Goal: Task Accomplishment & Management: Complete application form

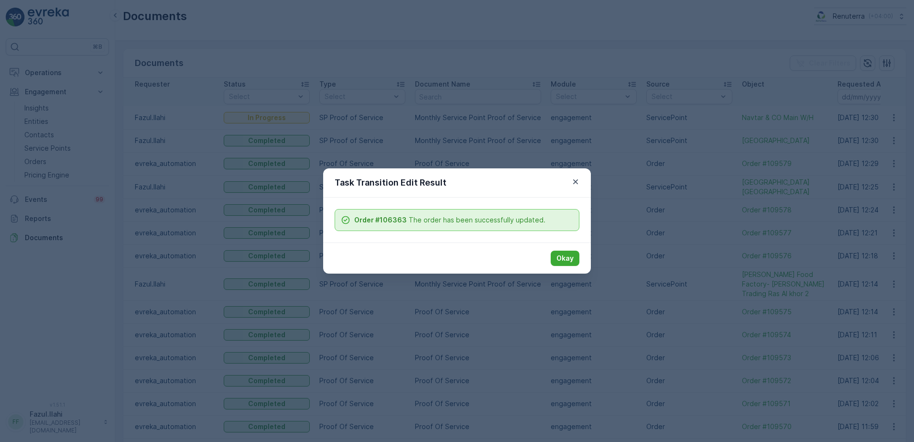
click at [564, 257] on p "Okay" at bounding box center [564, 258] width 17 height 10
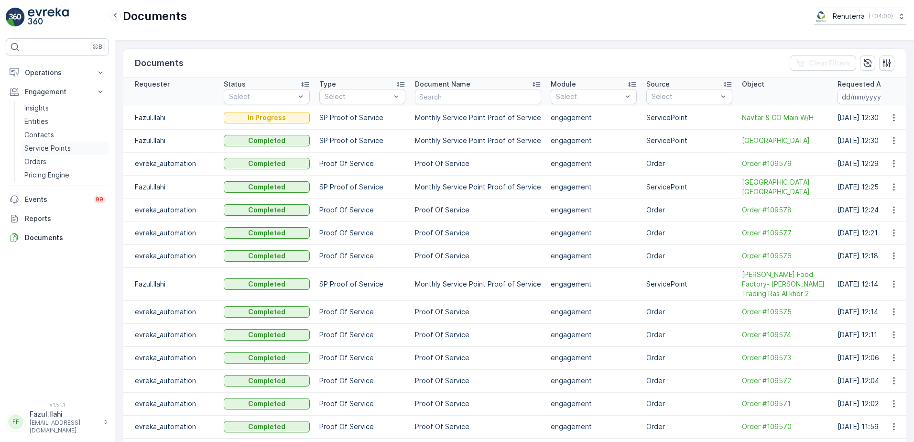
click at [53, 144] on p "Service Points" at bounding box center [47, 148] width 46 height 10
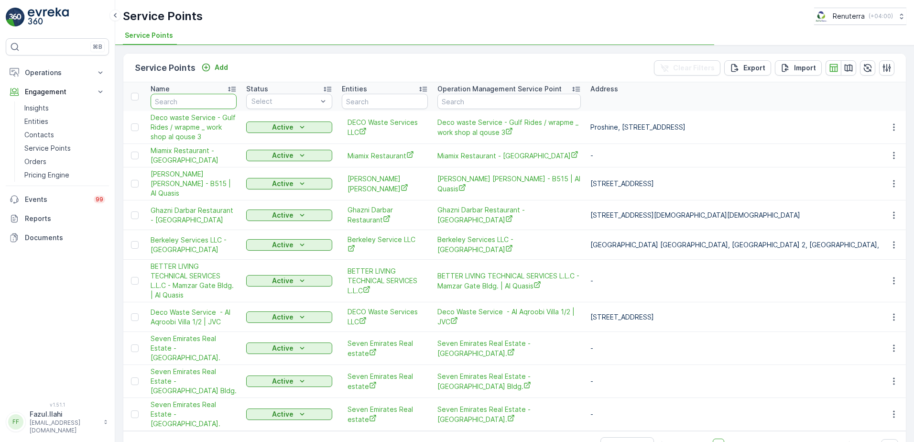
click at [197, 98] on input "text" at bounding box center [194, 101] width 86 height 15
click at [191, 99] on input "text" at bounding box center [194, 101] width 86 height 15
type input "Dubai London"
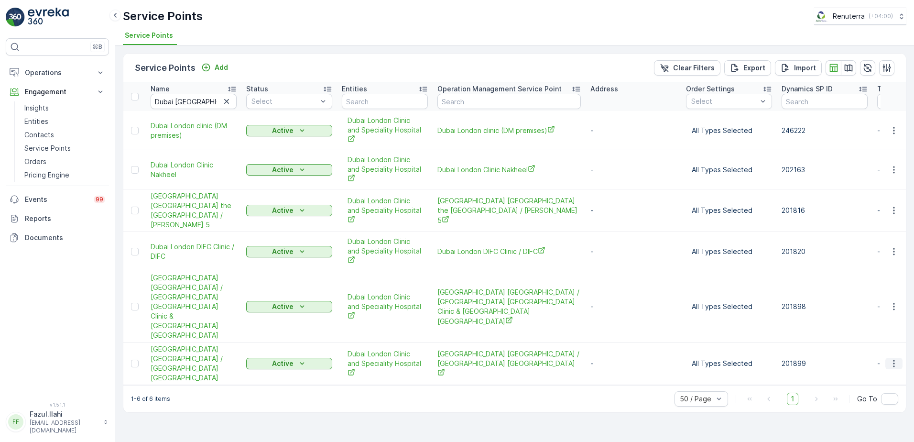
click at [896, 359] on icon "button" at bounding box center [894, 364] width 10 height 10
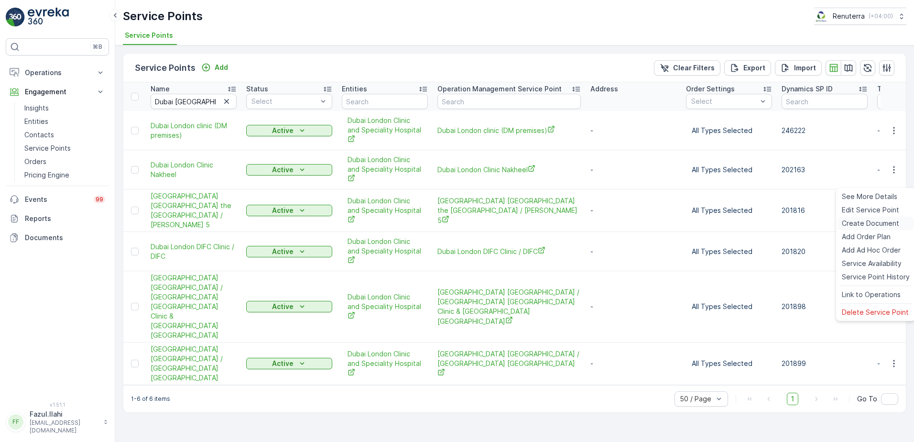
click at [861, 221] on span "Create Document" at bounding box center [870, 223] width 57 height 10
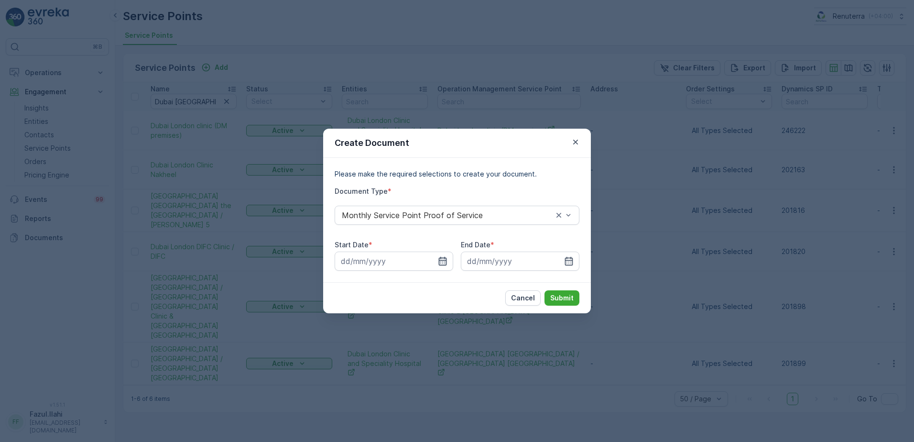
click at [442, 262] on icon "button" at bounding box center [443, 261] width 10 height 10
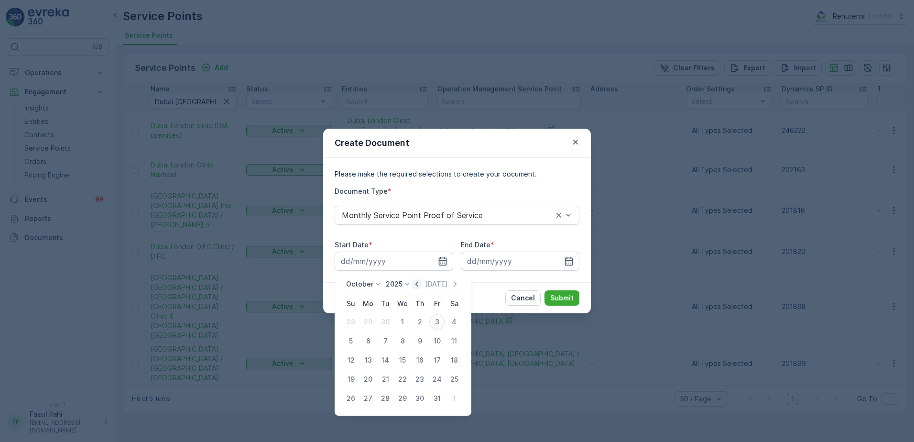
click at [421, 284] on icon "button" at bounding box center [417, 284] width 10 height 10
click at [363, 323] on div "1" at bounding box center [367, 321] width 15 height 15
type input "01.09.2025"
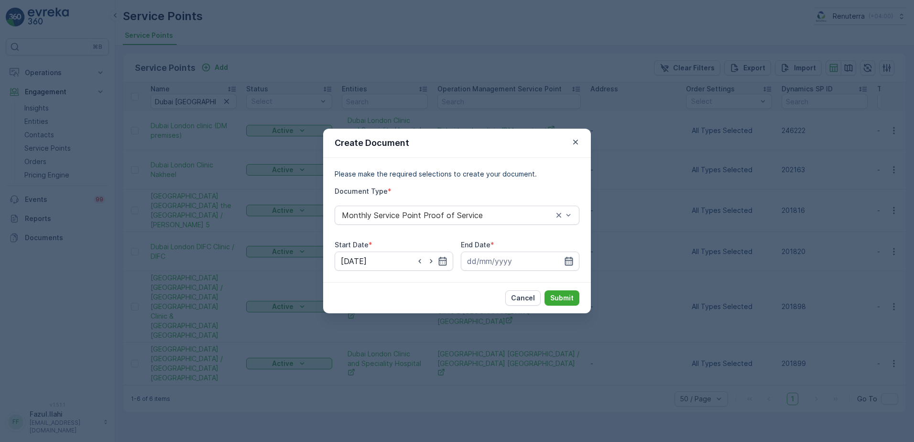
click at [565, 264] on icon "button" at bounding box center [569, 261] width 10 height 10
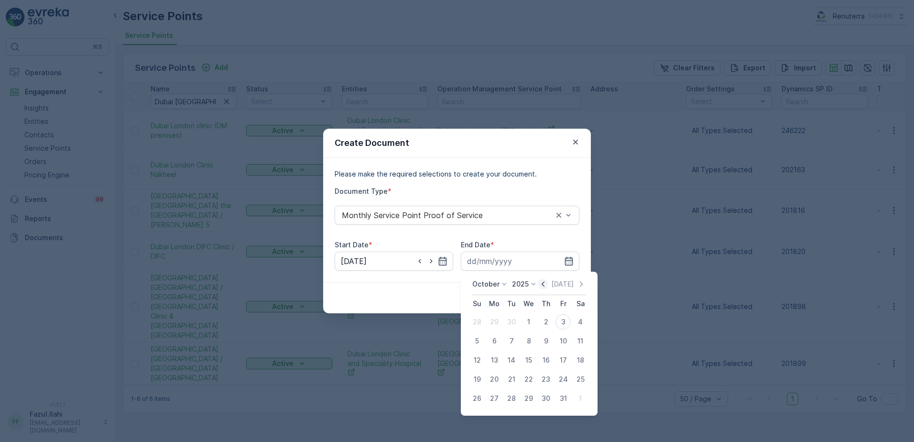
click at [548, 286] on icon "button" at bounding box center [543, 284] width 10 height 10
click at [512, 398] on div "30" at bounding box center [511, 398] width 15 height 15
type input "30.09.2025"
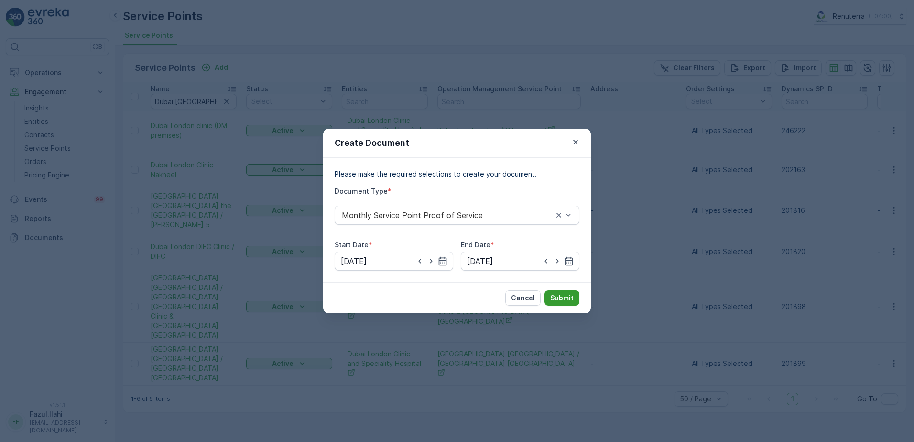
click at [554, 297] on p "Submit" at bounding box center [561, 298] width 23 height 10
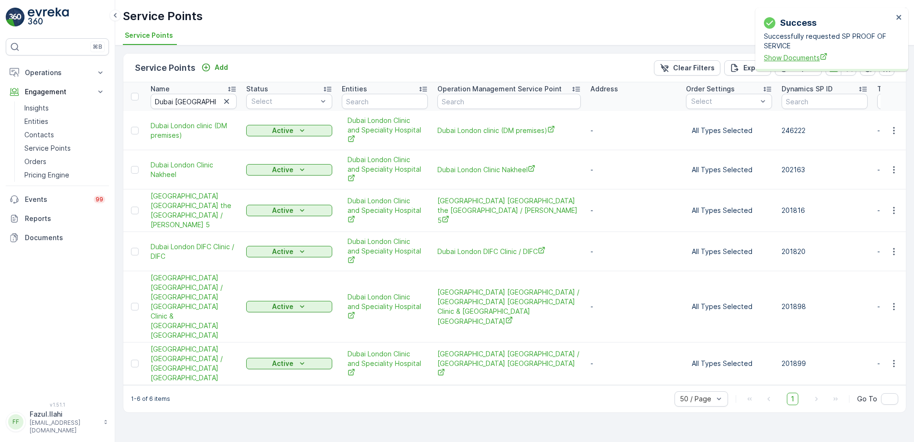
click at [783, 56] on span "Show Documents" at bounding box center [828, 58] width 129 height 10
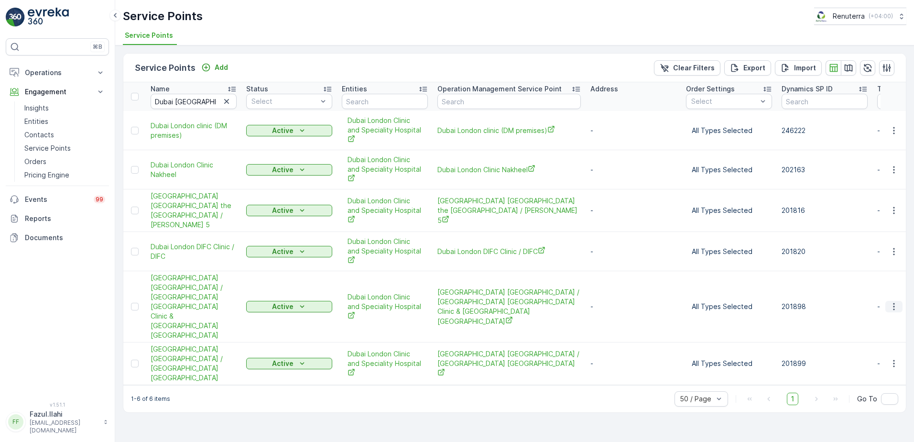
click at [892, 302] on icon "button" at bounding box center [894, 307] width 10 height 10
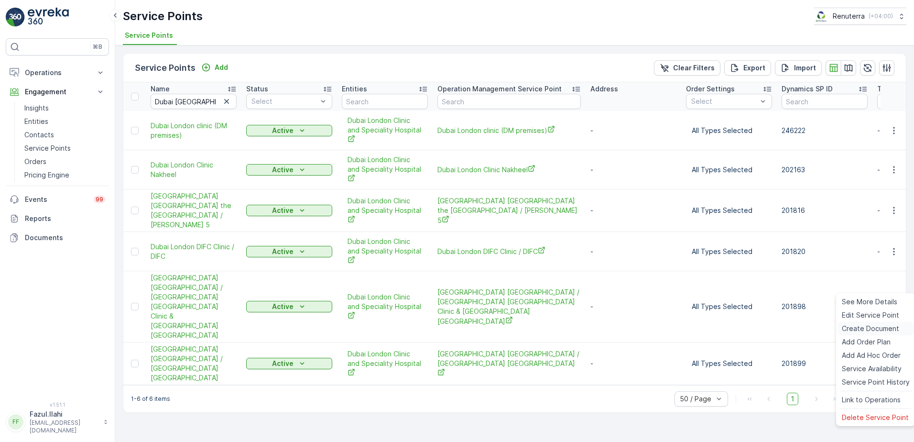
click at [865, 330] on span "Create Document" at bounding box center [870, 329] width 57 height 10
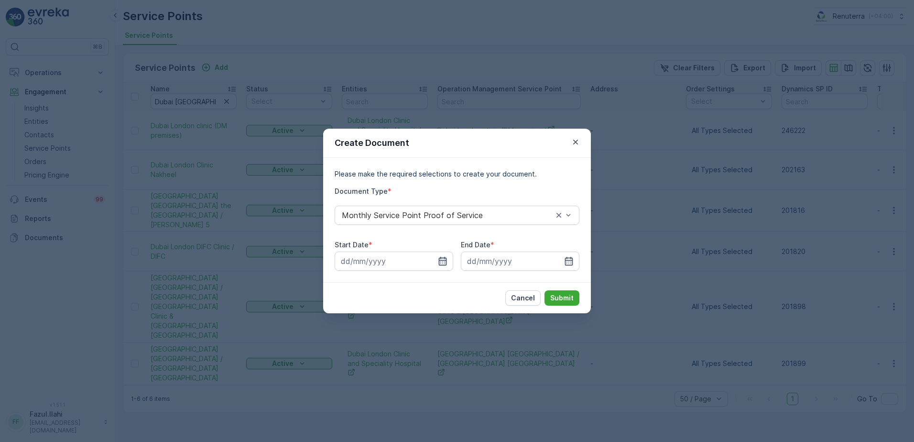
click at [444, 261] on icon "button" at bounding box center [443, 261] width 10 height 10
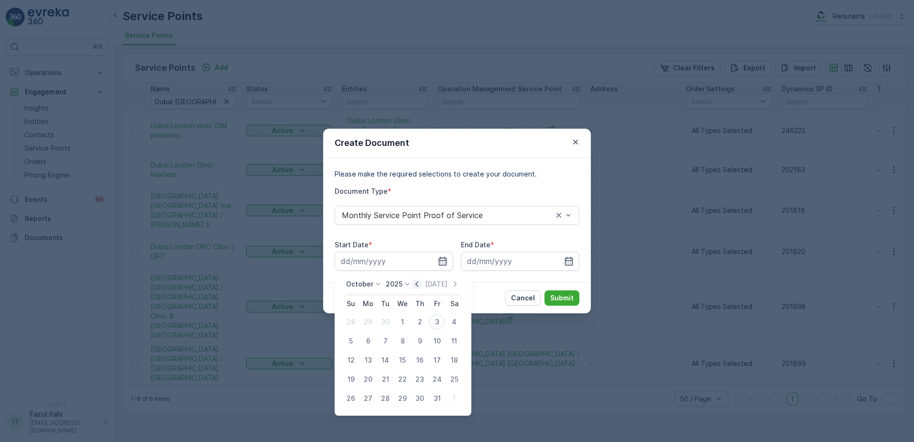
click at [417, 288] on icon "button" at bounding box center [417, 284] width 10 height 10
click at [372, 322] on div "1" at bounding box center [367, 321] width 15 height 15
type input "01.09.2025"
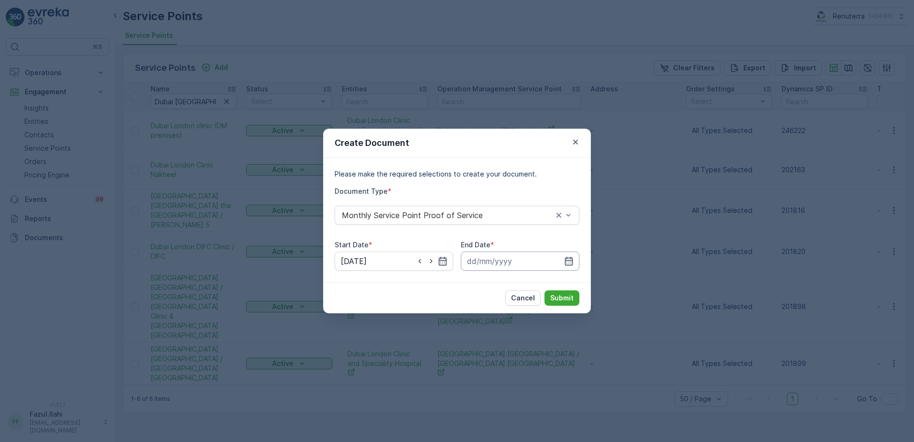
click at [575, 264] on input at bounding box center [520, 260] width 119 height 19
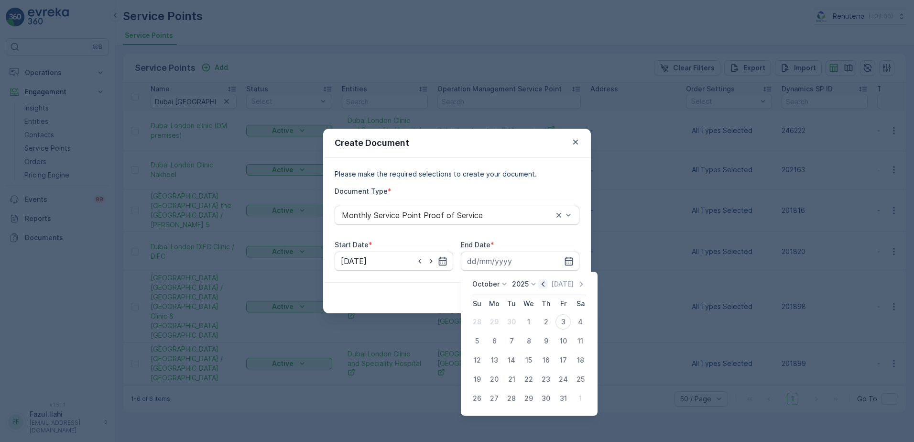
click at [546, 283] on icon "button" at bounding box center [543, 284] width 10 height 10
click at [514, 401] on div "30" at bounding box center [511, 398] width 15 height 15
type input "30.09.2025"
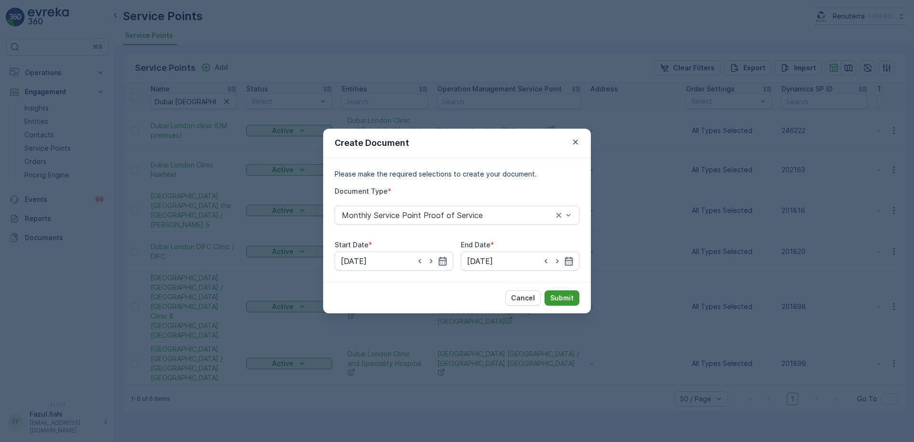
click at [570, 292] on button "Submit" at bounding box center [561, 297] width 35 height 15
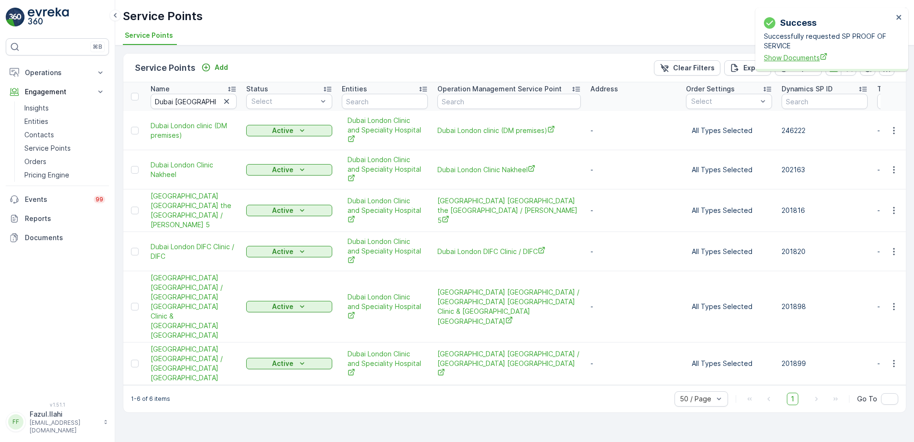
click at [792, 56] on span "Show Documents" at bounding box center [828, 58] width 129 height 10
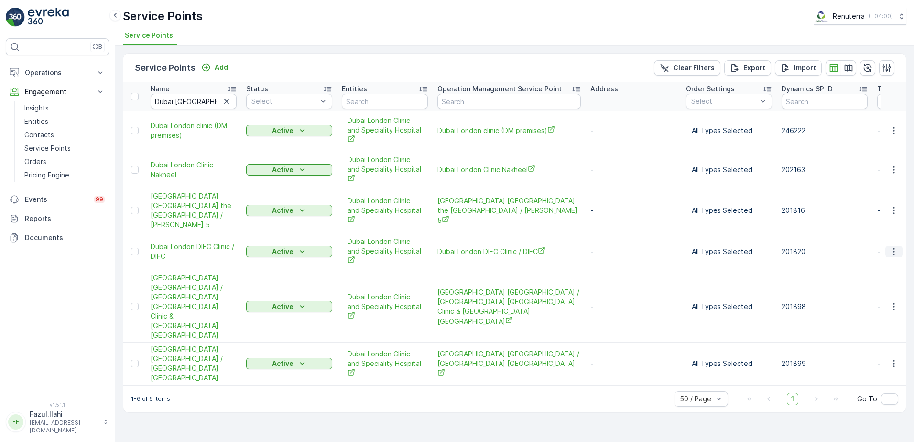
click at [891, 250] on icon "button" at bounding box center [894, 252] width 10 height 10
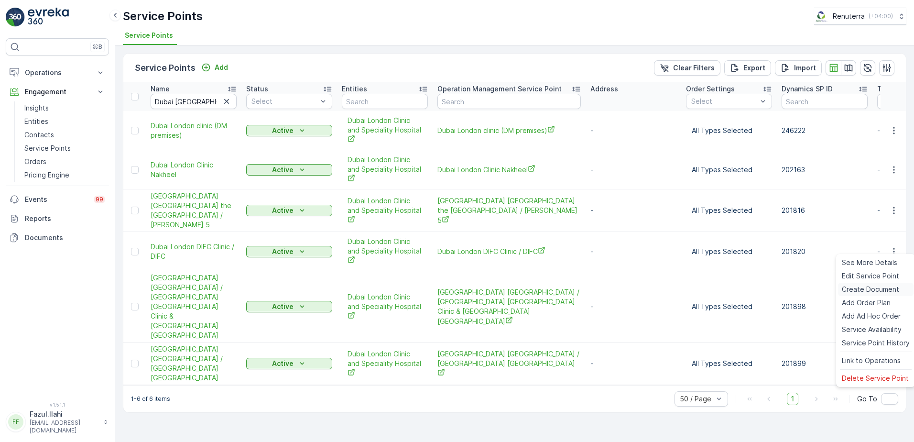
click at [856, 291] on span "Create Document" at bounding box center [870, 289] width 57 height 10
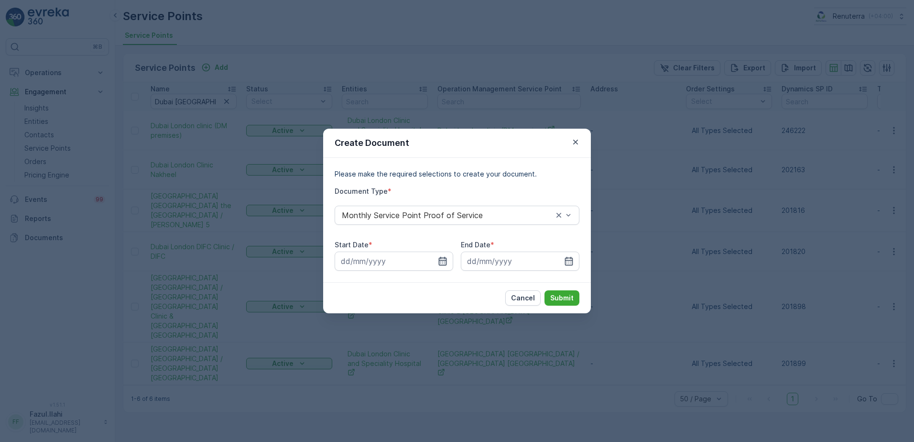
click at [441, 256] on icon "button" at bounding box center [443, 261] width 10 height 10
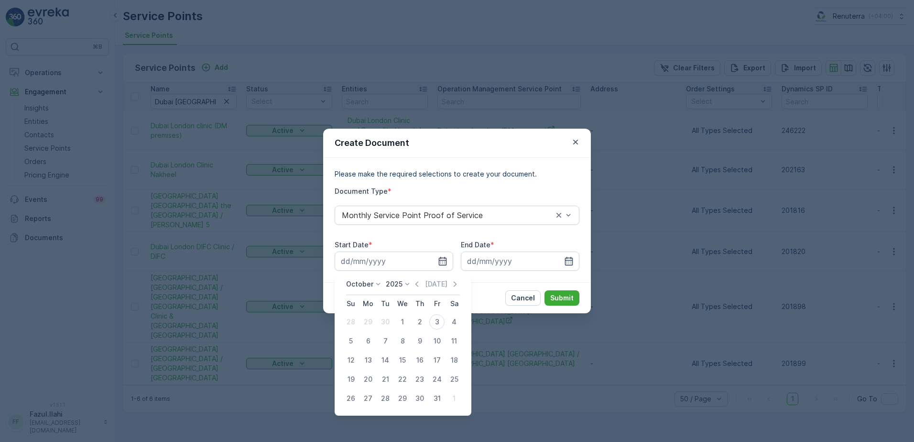
click at [422, 289] on div "October 2025 Today" at bounding box center [403, 287] width 114 height 16
drag, startPoint x: 418, startPoint y: 285, endPoint x: 423, endPoint y: 305, distance: 21.1
click at [421, 285] on icon "button" at bounding box center [417, 284] width 10 height 10
click at [370, 323] on div "1" at bounding box center [367, 321] width 15 height 15
type input "01.09.2025"
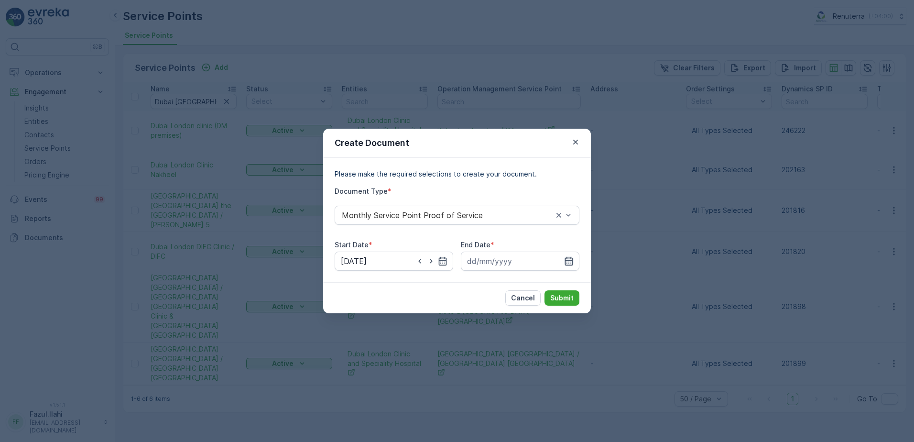
click at [566, 260] on icon "button" at bounding box center [569, 261] width 10 height 10
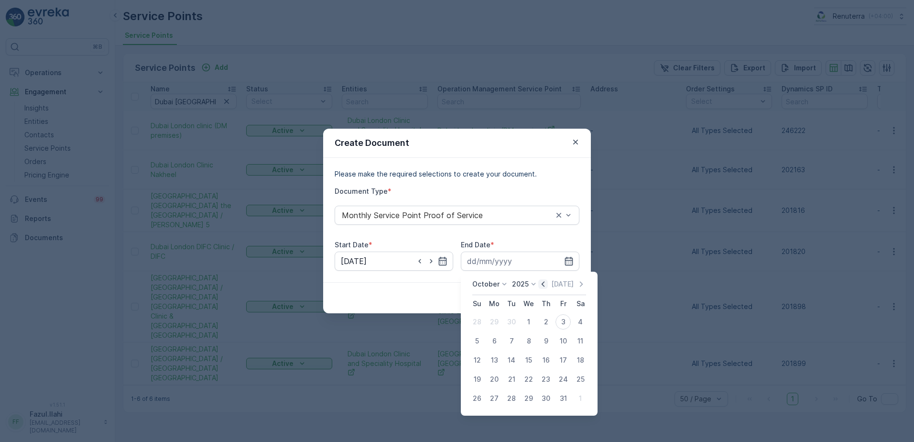
click at [544, 279] on icon "button" at bounding box center [543, 284] width 10 height 10
click at [513, 399] on div "30" at bounding box center [511, 398] width 15 height 15
type input "30.09.2025"
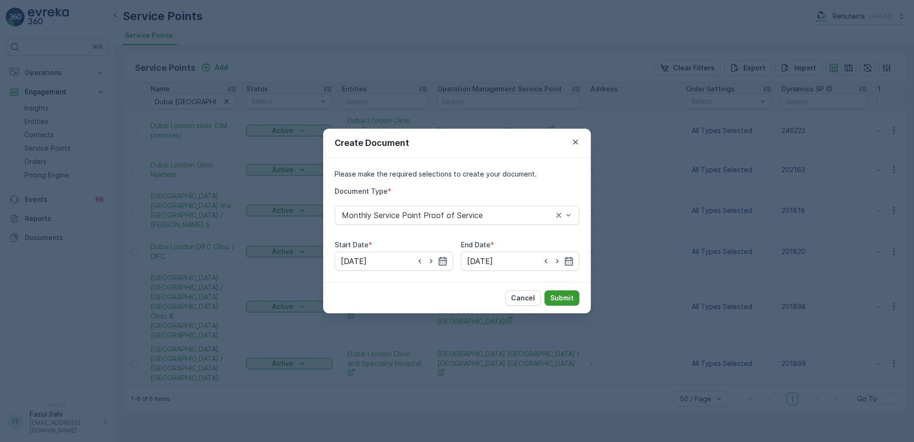
click at [564, 299] on p "Submit" at bounding box center [561, 298] width 23 height 10
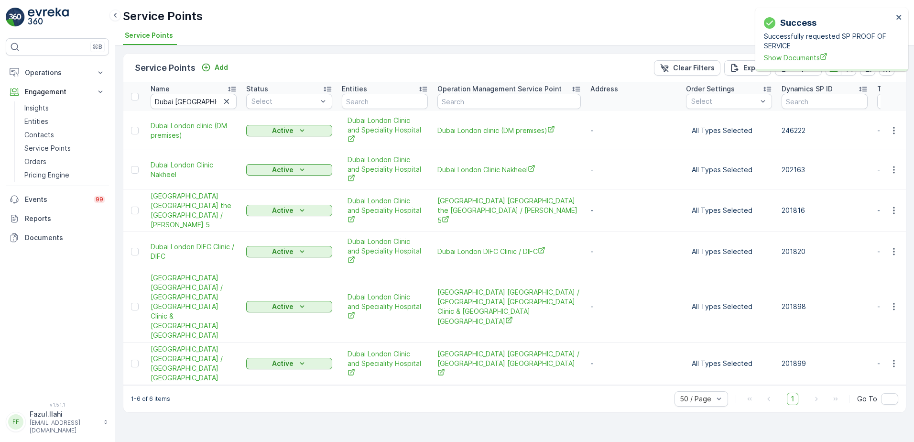
click at [786, 60] on span "Show Documents" at bounding box center [828, 58] width 129 height 10
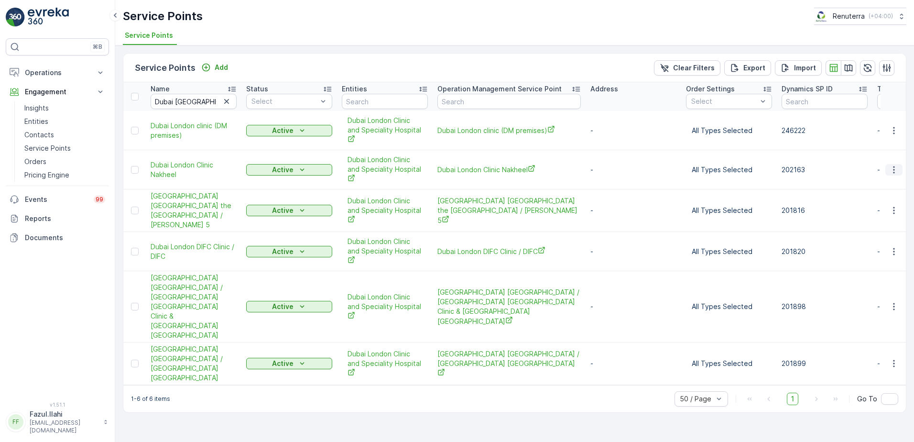
click at [897, 168] on button "button" at bounding box center [893, 169] width 17 height 11
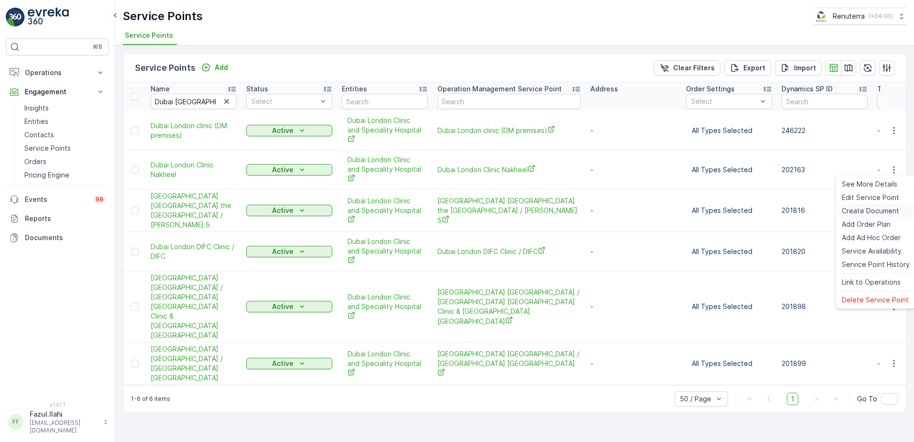
click at [864, 211] on span "Create Document" at bounding box center [870, 211] width 57 height 10
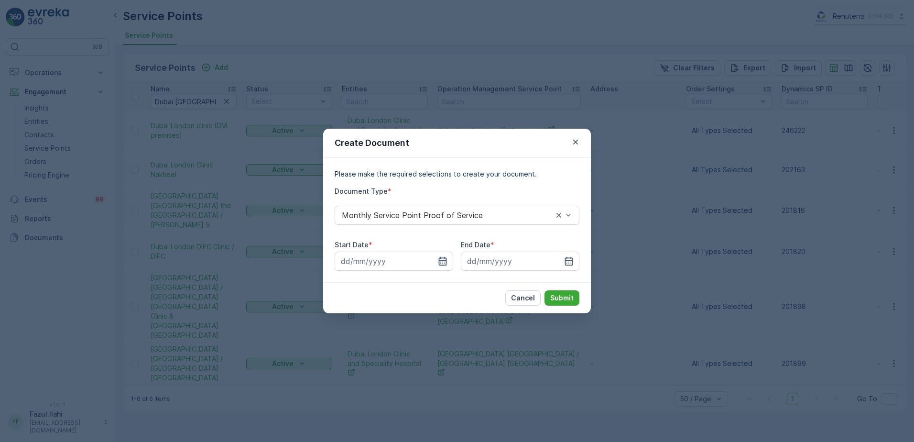
click at [441, 265] on icon "button" at bounding box center [443, 261] width 8 height 9
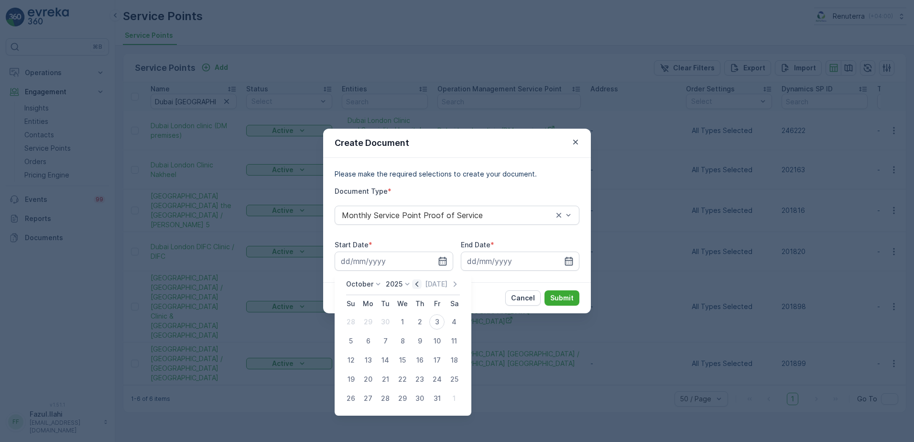
click at [420, 283] on icon "button" at bounding box center [417, 284] width 10 height 10
click at [369, 322] on div "1" at bounding box center [367, 321] width 15 height 15
type input "01.09.2025"
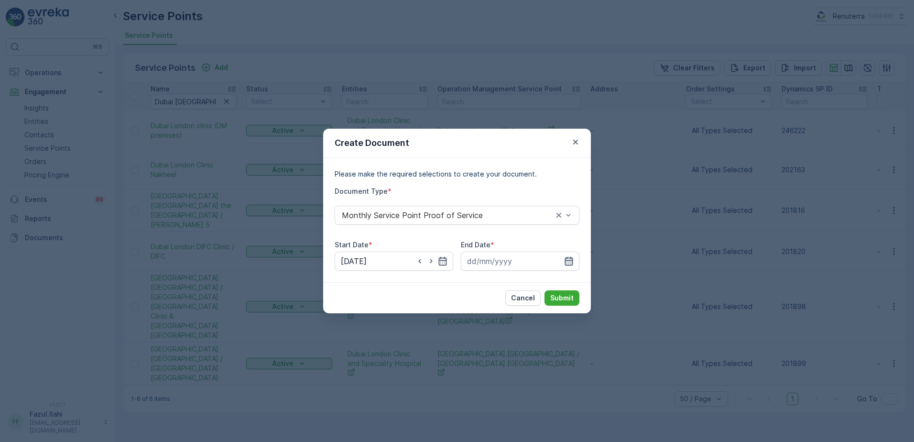
click at [569, 263] on icon "button" at bounding box center [569, 261] width 10 height 10
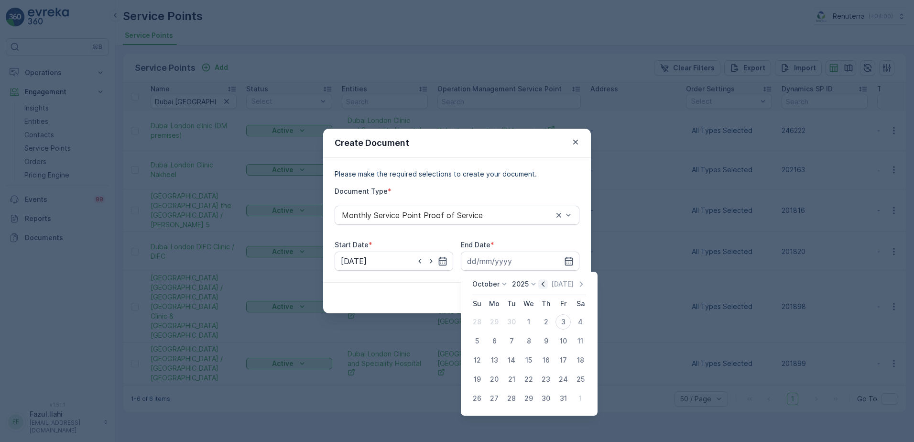
click at [544, 284] on icon "button" at bounding box center [543, 283] width 3 height 5
click at [511, 398] on div "30" at bounding box center [511, 398] width 15 height 15
type input "30.09.2025"
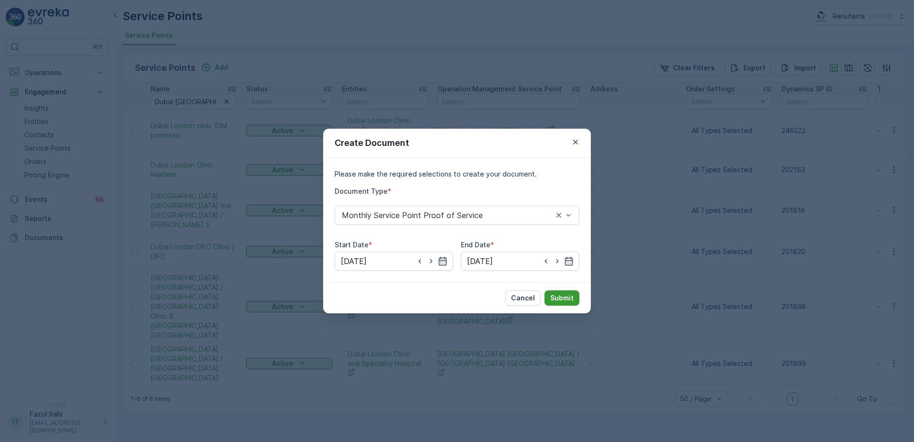
click at [563, 299] on p "Submit" at bounding box center [561, 298] width 23 height 10
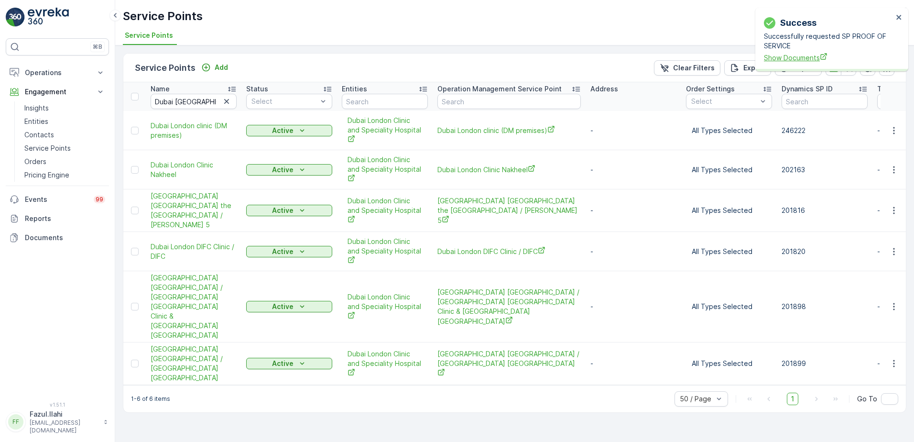
click at [787, 55] on span "Show Documents" at bounding box center [828, 58] width 129 height 10
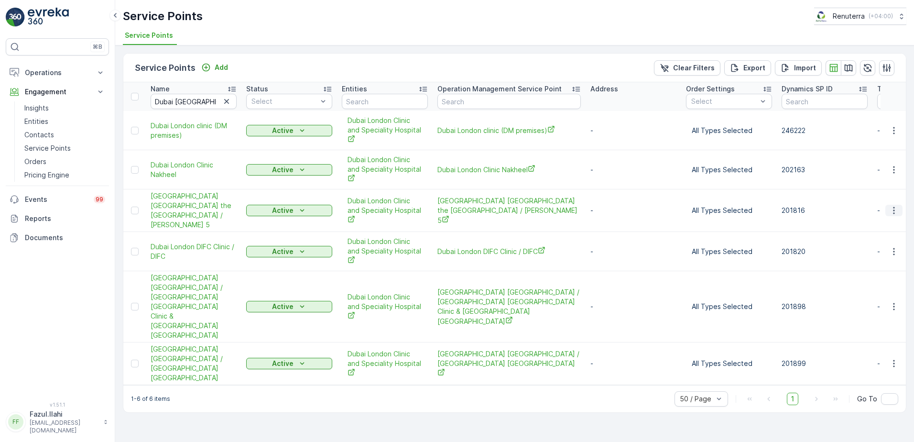
click at [892, 206] on icon "button" at bounding box center [894, 211] width 10 height 10
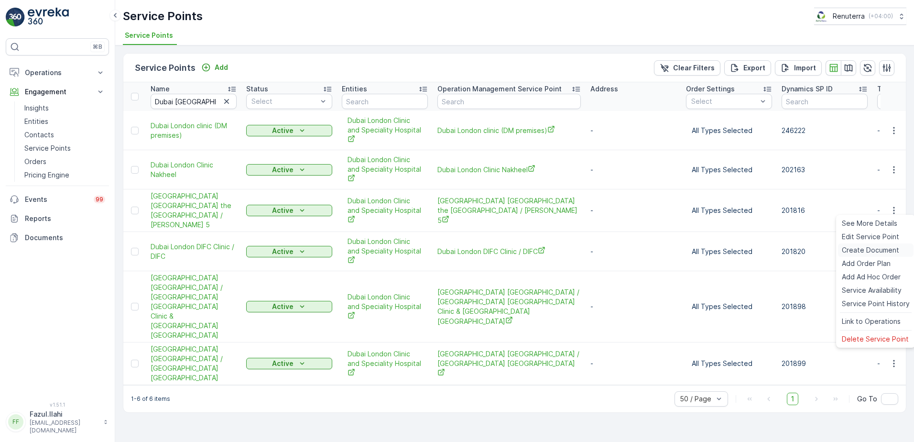
click at [863, 246] on span "Create Document" at bounding box center [870, 250] width 57 height 10
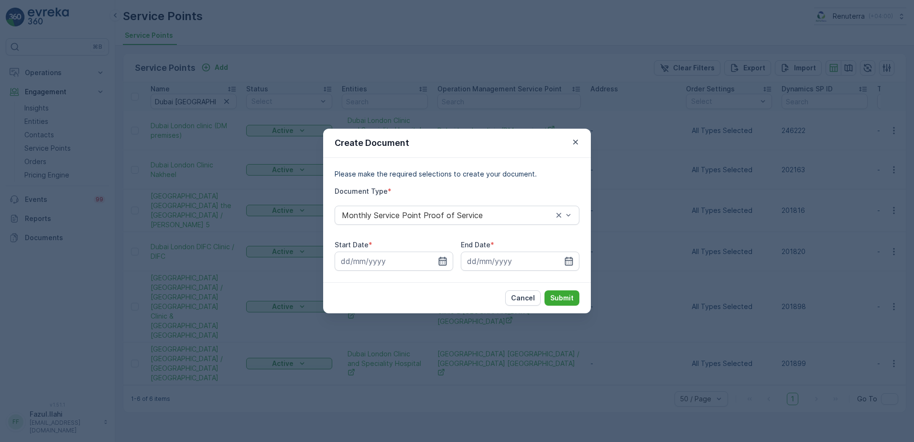
click at [444, 260] on icon "button" at bounding box center [443, 261] width 10 height 10
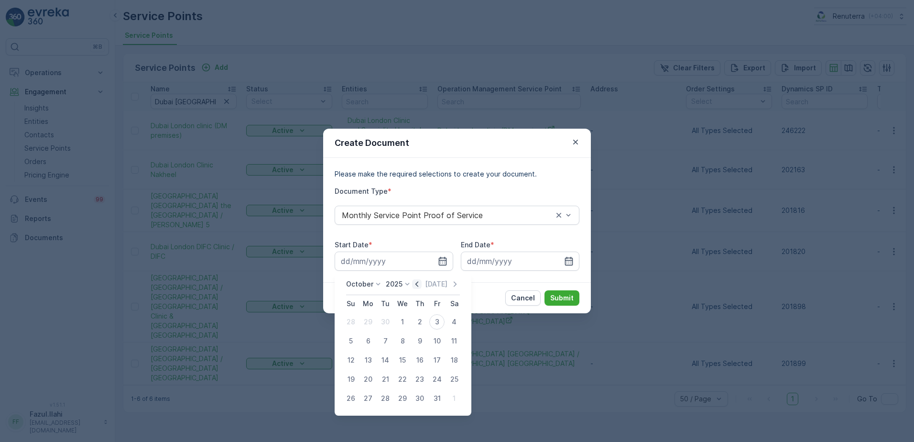
click at [421, 283] on icon "button" at bounding box center [417, 284] width 10 height 10
drag, startPoint x: 374, startPoint y: 320, endPoint x: 383, endPoint y: 321, distance: 9.2
click at [373, 320] on div "1" at bounding box center [367, 321] width 15 height 15
type input "01.09.2025"
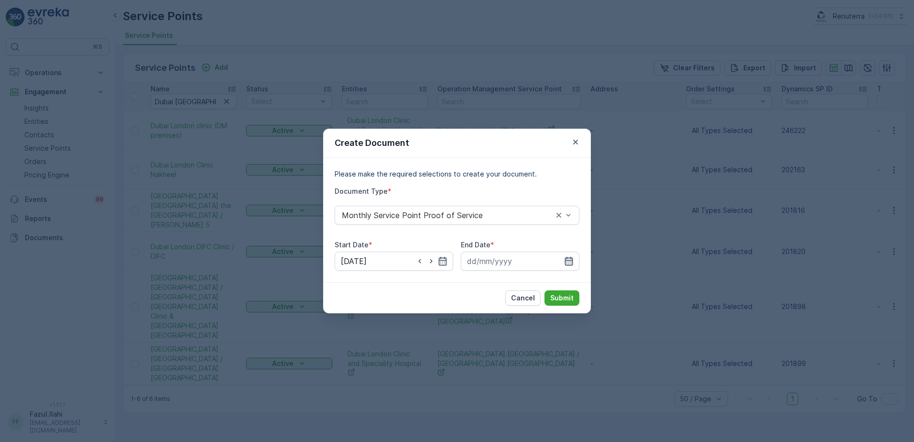
click at [570, 258] on icon "button" at bounding box center [569, 261] width 8 height 9
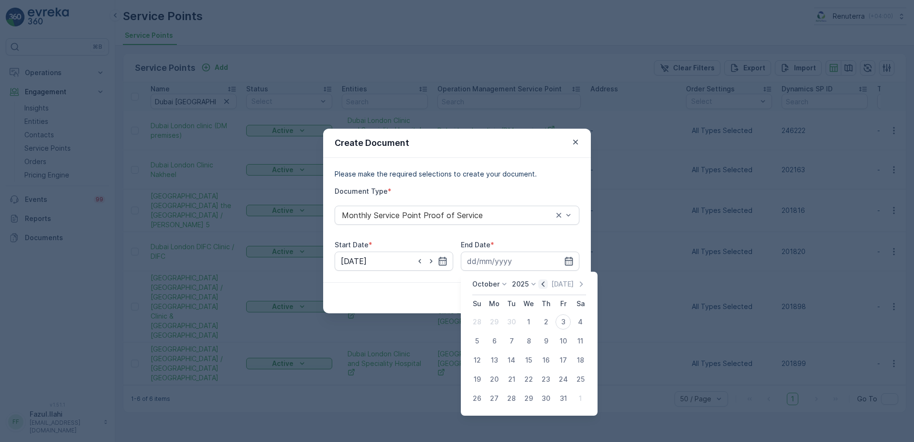
click at [544, 283] on icon "button" at bounding box center [543, 283] width 3 height 5
click at [516, 396] on div "30" at bounding box center [511, 398] width 15 height 15
type input "30.09.2025"
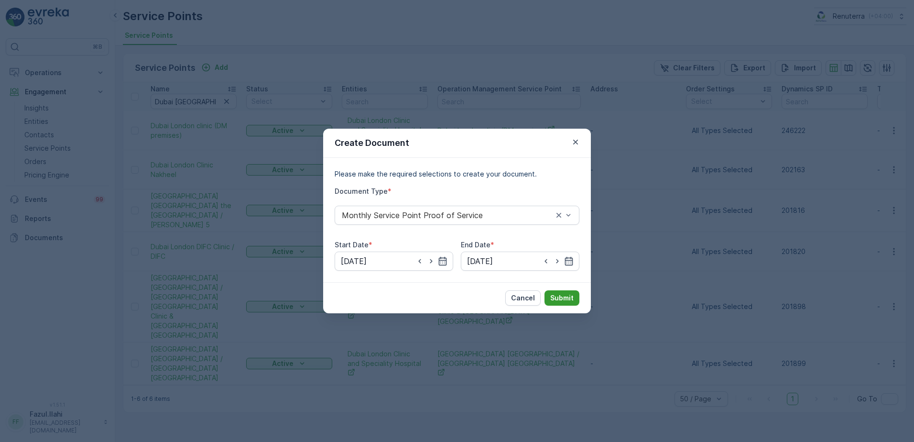
click at [566, 297] on p "Submit" at bounding box center [561, 298] width 23 height 10
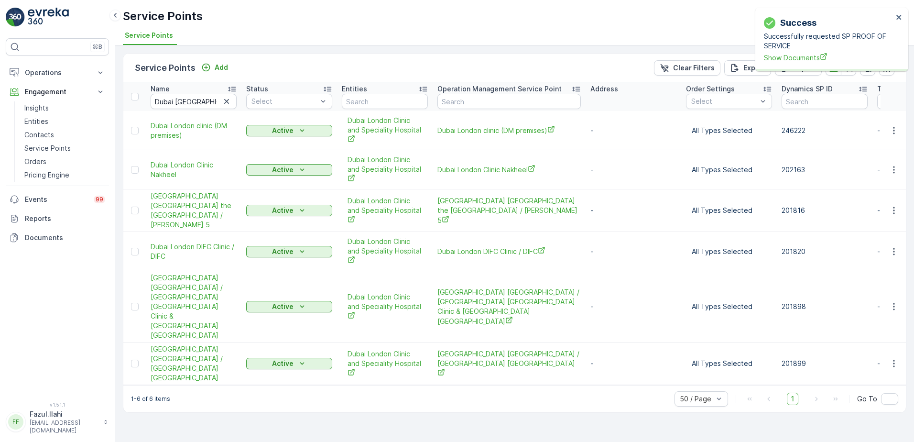
click at [803, 55] on span "Show Documents" at bounding box center [828, 58] width 129 height 10
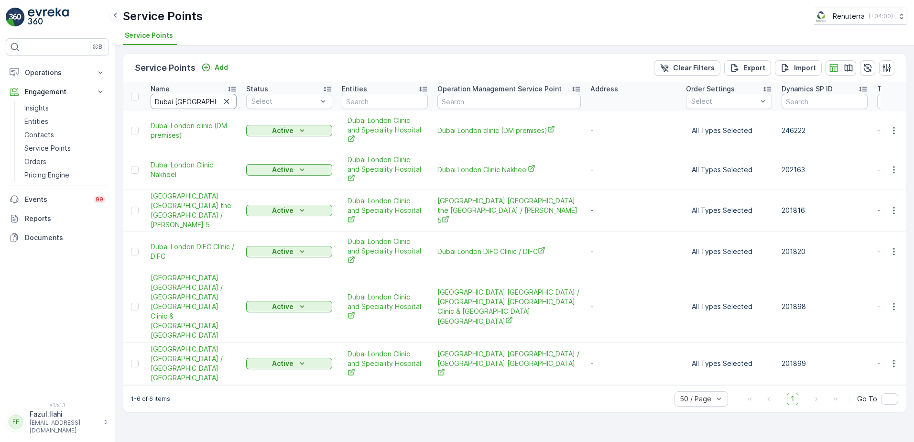
click at [209, 103] on input "Dubai London" at bounding box center [194, 101] width 86 height 15
type input "Sala"
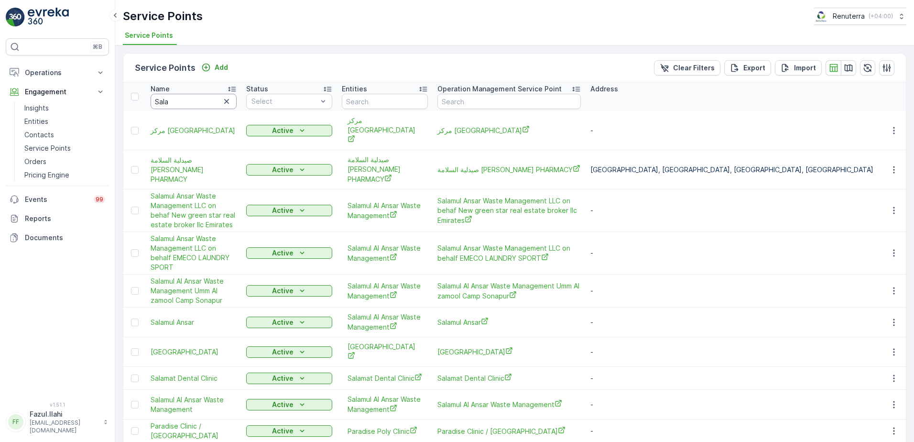
click at [179, 98] on input "Sala" at bounding box center [194, 101] width 86 height 15
type input "Salamul"
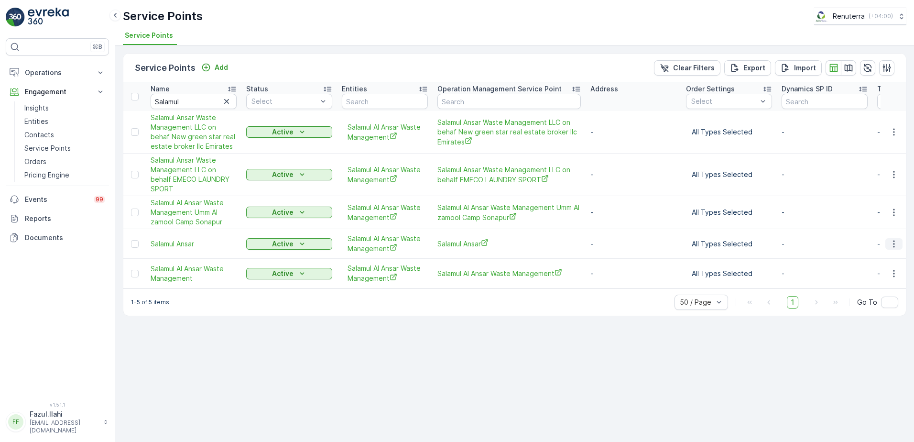
click at [894, 245] on icon "button" at bounding box center [894, 244] width 10 height 10
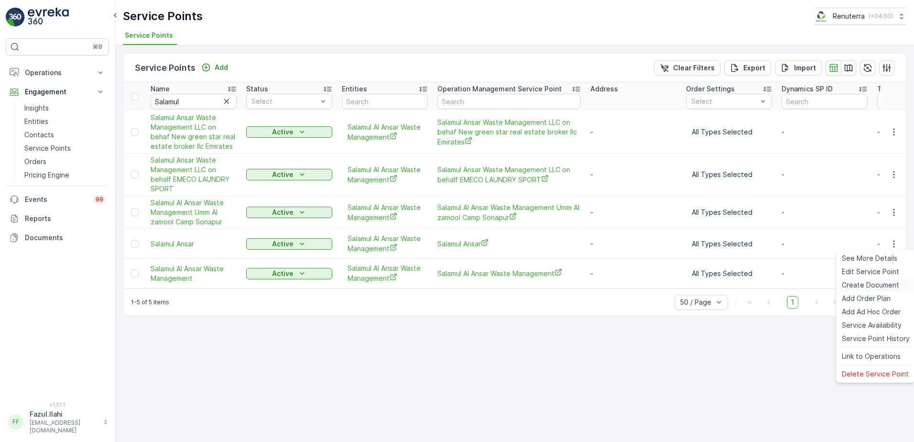
click at [861, 283] on span "Create Document" at bounding box center [870, 285] width 57 height 10
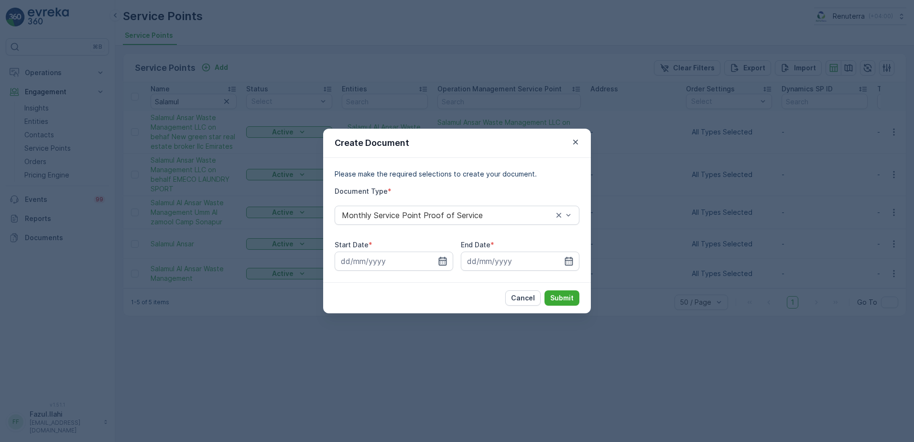
click at [439, 260] on icon "button" at bounding box center [443, 261] width 8 height 9
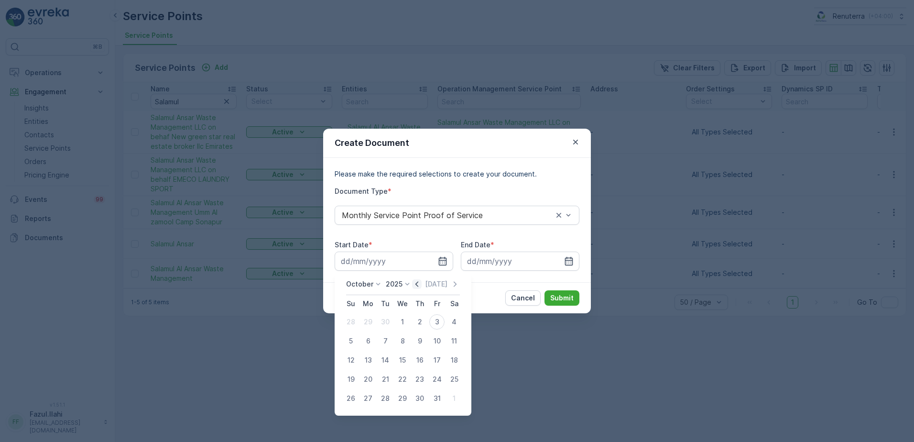
click at [421, 284] on icon "button" at bounding box center [417, 284] width 10 height 10
click at [372, 323] on div "1" at bounding box center [367, 321] width 15 height 15
type input "01.09.2025"
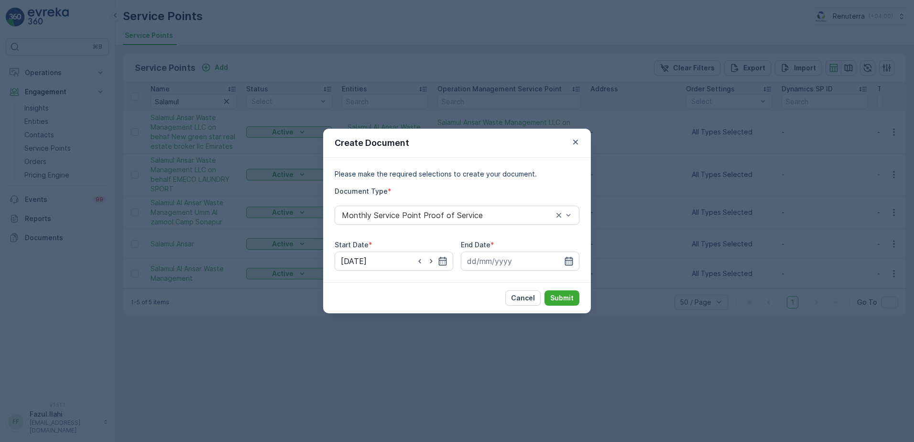
click at [573, 263] on icon "button" at bounding box center [569, 261] width 10 height 10
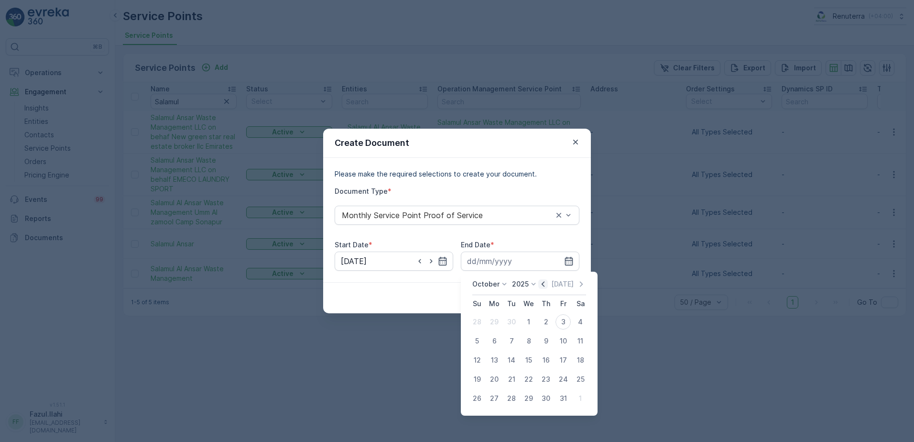
click at [543, 284] on icon "button" at bounding box center [543, 284] width 10 height 10
click at [514, 403] on div "30" at bounding box center [511, 398] width 15 height 15
type input "30.09.2025"
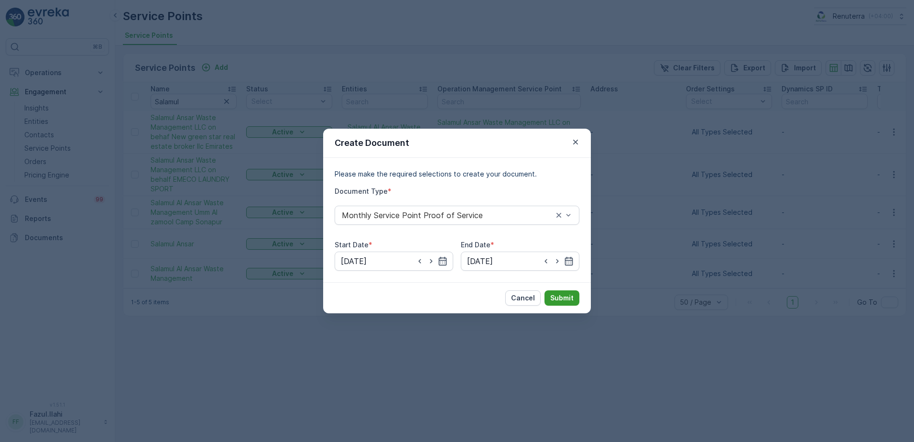
click at [559, 292] on button "Submit" at bounding box center [561, 297] width 35 height 15
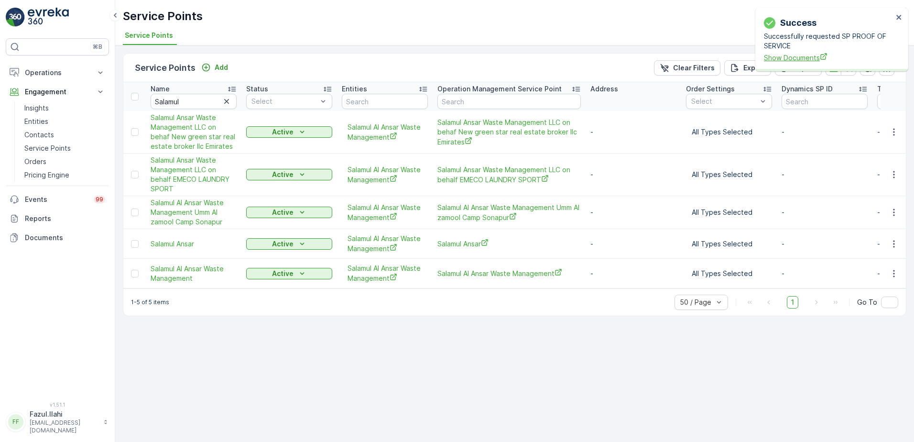
click at [782, 54] on span "Show Documents" at bounding box center [828, 58] width 129 height 10
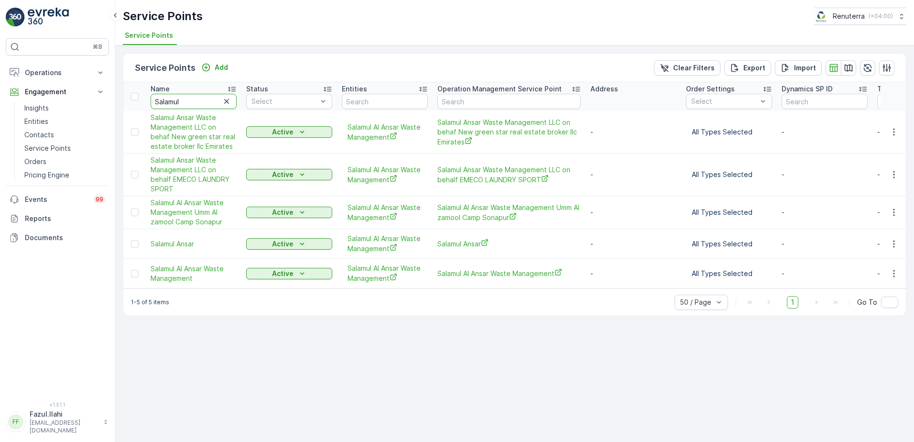
click at [184, 104] on input "Salamul" at bounding box center [194, 101] width 86 height 15
type input "Thu"
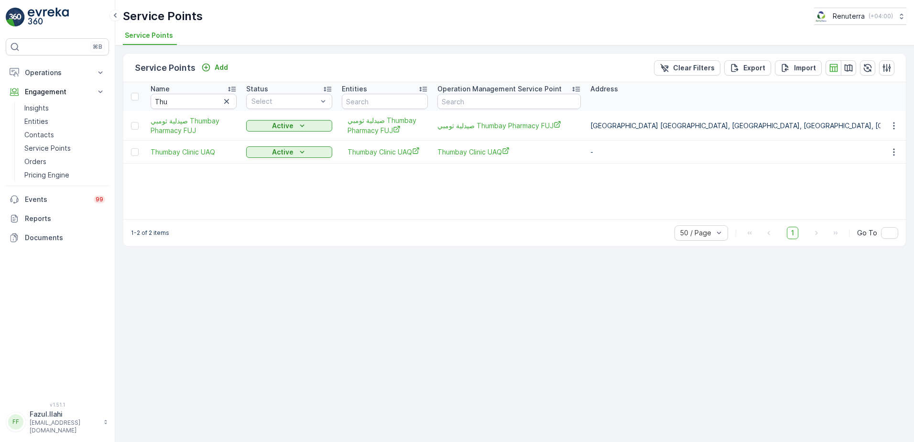
click at [190, 80] on div "Service Points Add Clear Filters Export Import" at bounding box center [514, 68] width 783 height 29
click at [890, 126] on icon "button" at bounding box center [894, 126] width 10 height 10
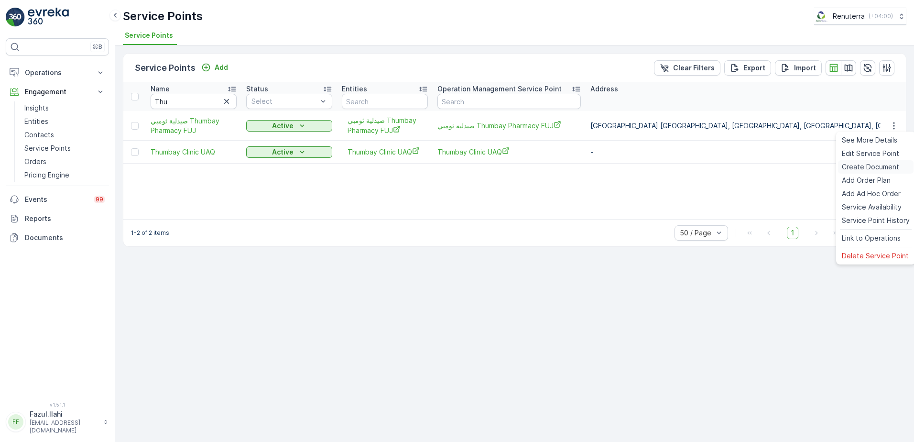
click at [867, 165] on span "Create Document" at bounding box center [870, 167] width 57 height 10
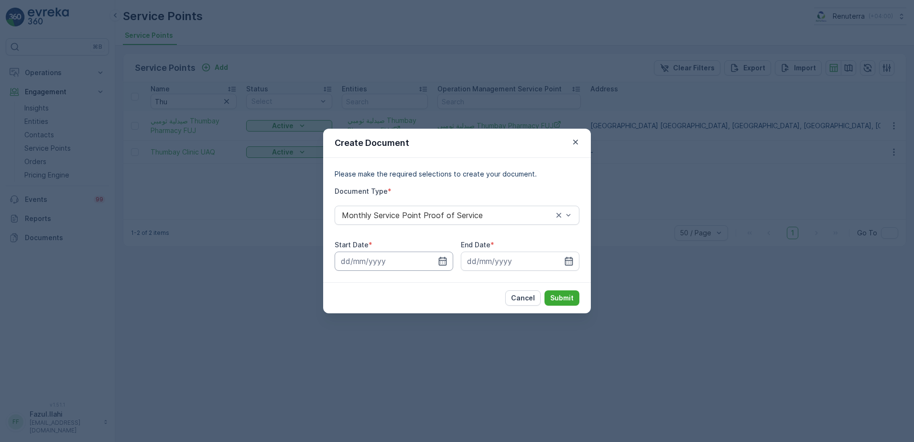
click at [433, 261] on input at bounding box center [394, 260] width 119 height 19
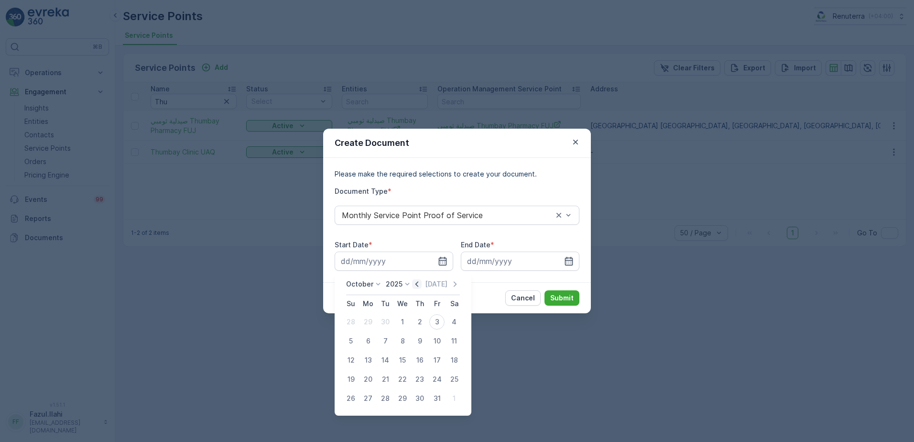
click at [418, 284] on icon "button" at bounding box center [416, 283] width 3 height 5
click at [366, 322] on div "1" at bounding box center [367, 321] width 15 height 15
type input "01.09.2025"
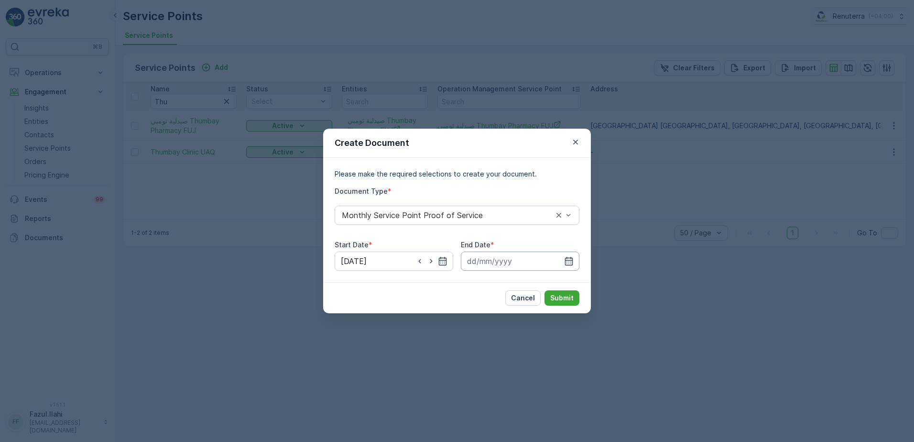
click at [574, 262] on input at bounding box center [520, 260] width 119 height 19
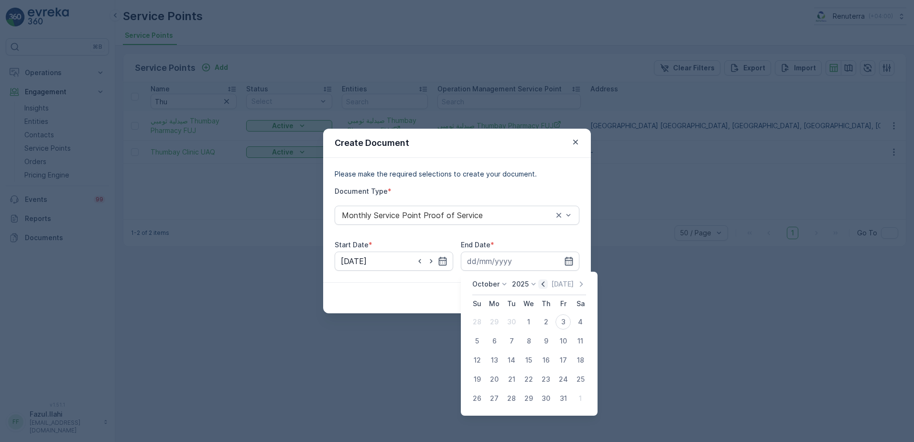
click at [541, 283] on icon "button" at bounding box center [543, 284] width 10 height 10
click at [512, 398] on div "30" at bounding box center [511, 398] width 15 height 15
type input "30.09.2025"
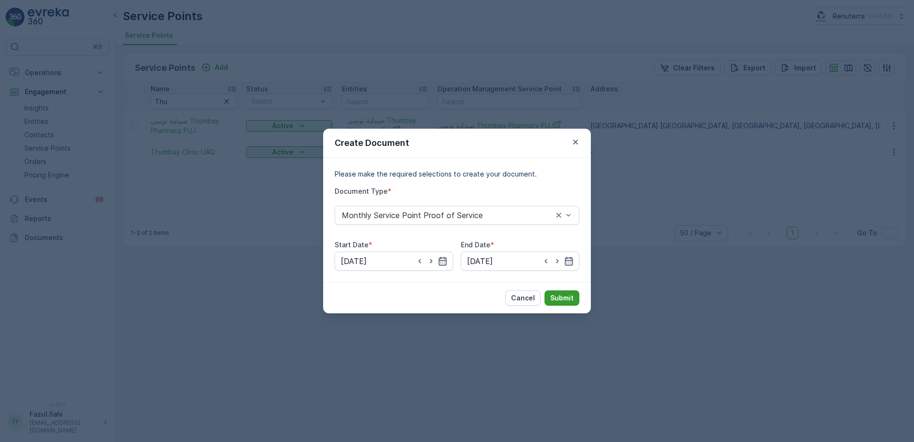
click at [565, 294] on p "Submit" at bounding box center [561, 298] width 23 height 10
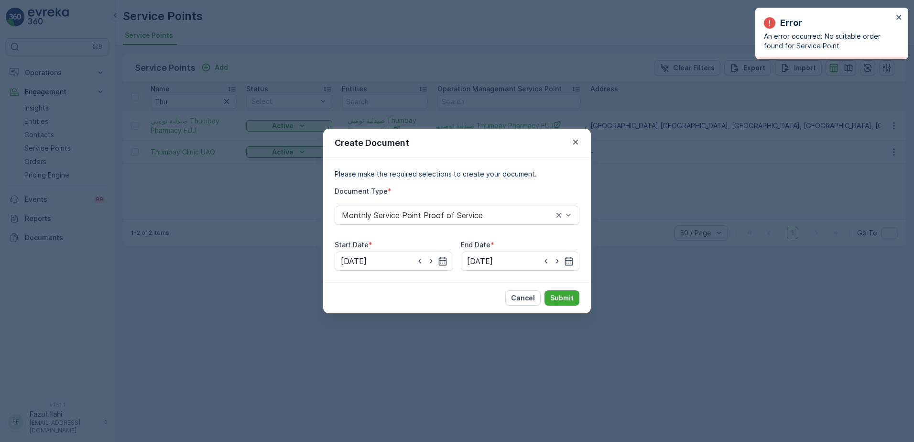
click at [903, 17] on div "Error An error occurred: No suitable order found for Service Point" at bounding box center [831, 34] width 153 height 52
click at [899, 22] on button "close" at bounding box center [899, 17] width 7 height 9
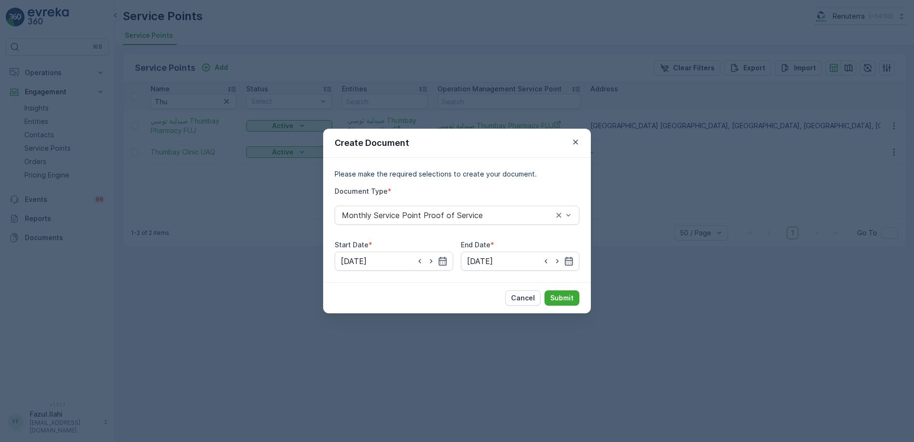
click at [181, 283] on div "Create Document Please make the required selections to create your document. Do…" at bounding box center [457, 221] width 914 height 442
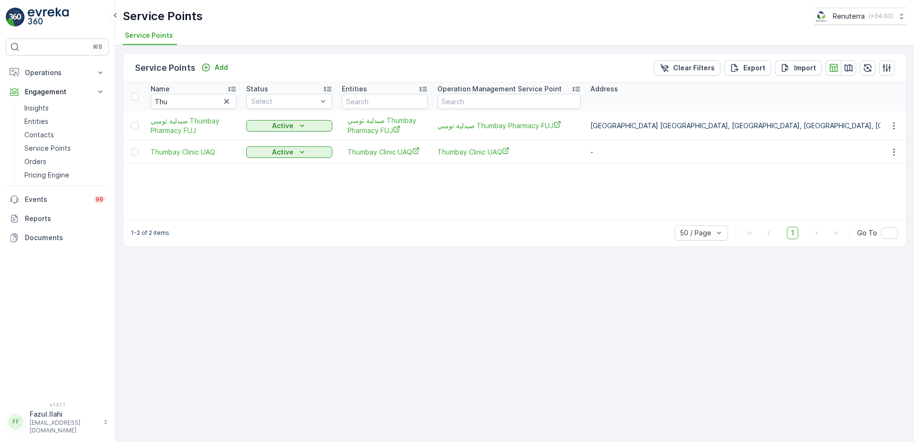
click at [386, 302] on div "Service Points Add Clear Filters Export Import Name Thu Status Select Entities …" at bounding box center [514, 243] width 799 height 396
click at [186, 105] on input "Thu" at bounding box center [194, 101] width 86 height 15
type input "Innovation"
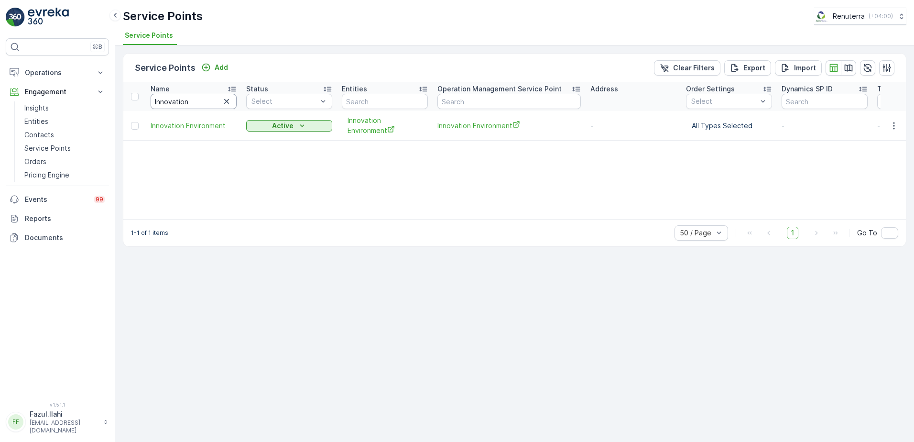
click at [195, 101] on input "Innovation" at bounding box center [194, 101] width 86 height 15
type input "Nal"
click at [195, 101] on input "Nal" at bounding box center [194, 101] width 86 height 15
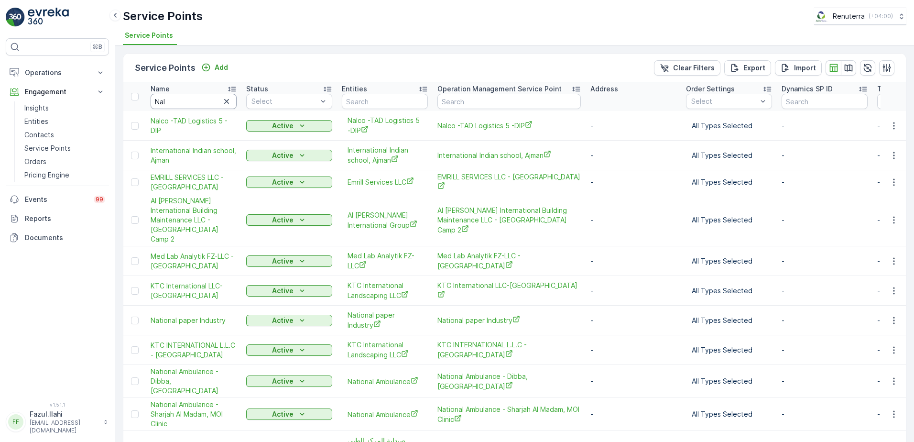
click at [195, 101] on input "Nal" at bounding box center [194, 101] width 86 height 15
type input "Nalc"
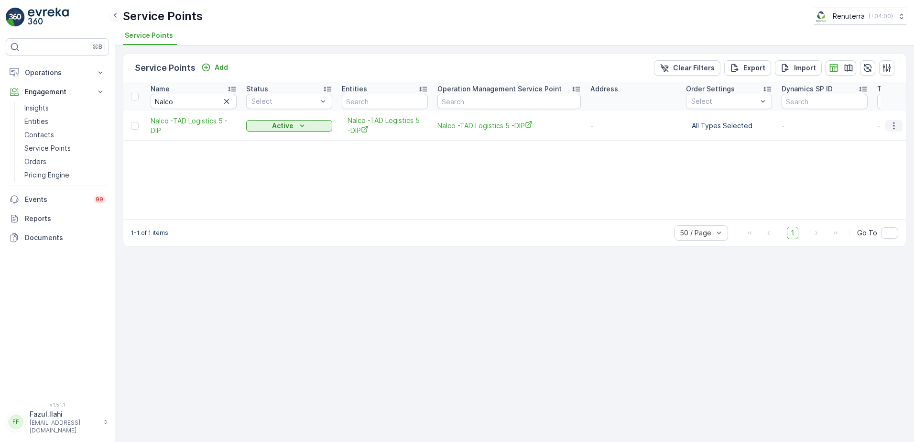
click at [895, 126] on icon "button" at bounding box center [894, 126] width 10 height 10
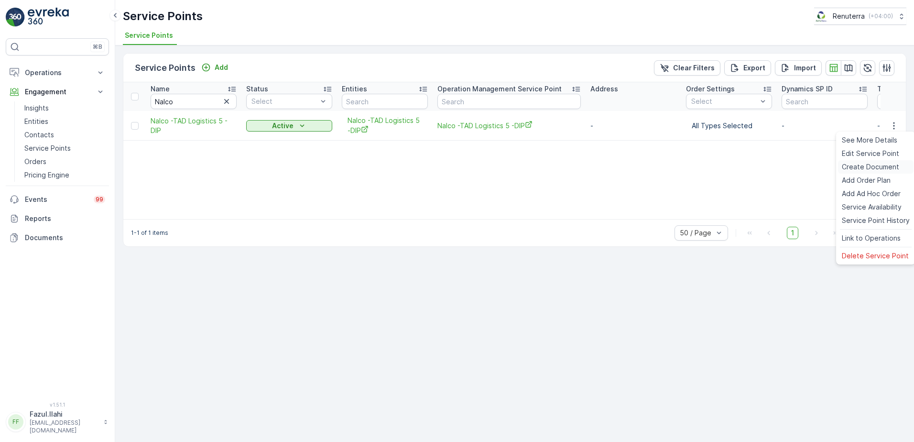
click at [862, 167] on span "Create Document" at bounding box center [870, 167] width 57 height 10
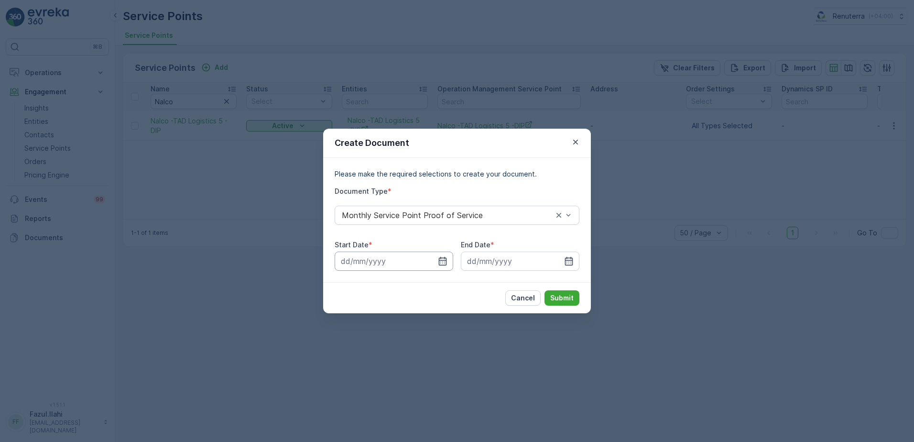
click at [450, 259] on input at bounding box center [394, 260] width 119 height 19
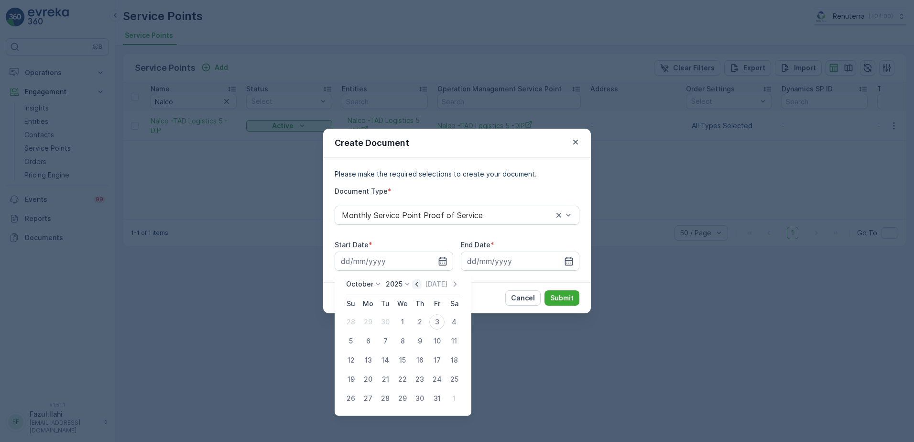
click at [422, 283] on icon "button" at bounding box center [417, 284] width 10 height 10
click at [366, 319] on div "1" at bounding box center [367, 321] width 15 height 15
type input "01.09.2025"
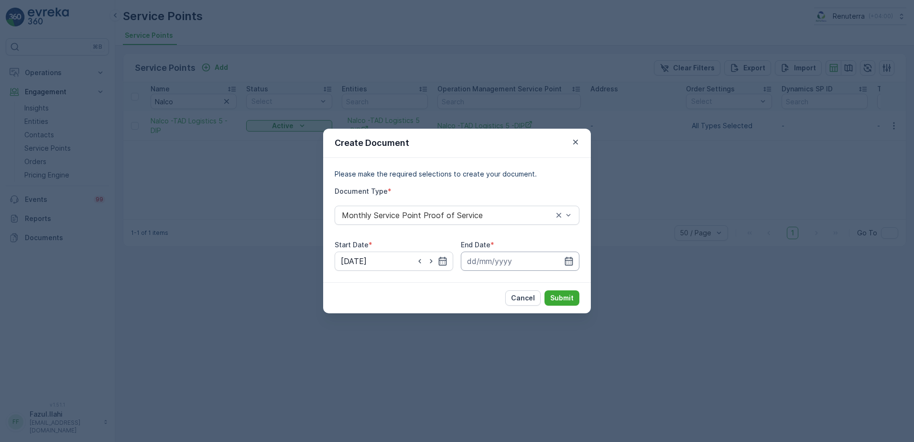
click at [561, 259] on input at bounding box center [520, 260] width 119 height 19
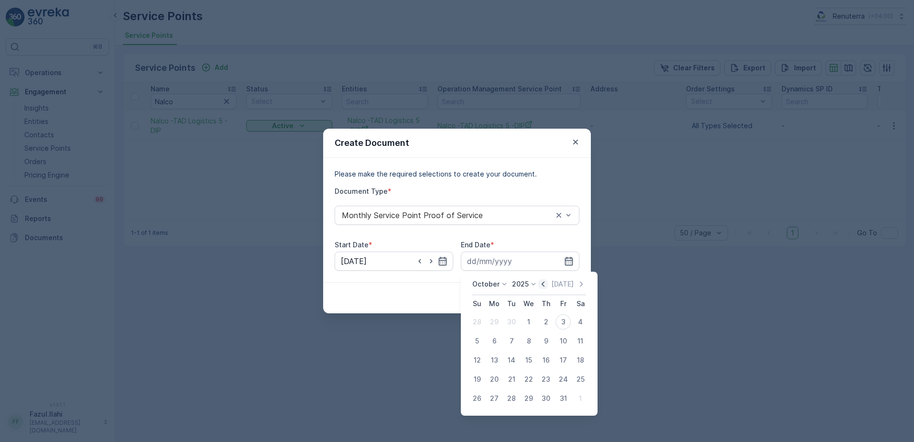
click at [544, 285] on icon "button" at bounding box center [543, 284] width 10 height 10
click at [510, 402] on div "30" at bounding box center [511, 398] width 15 height 15
type input "30.09.2025"
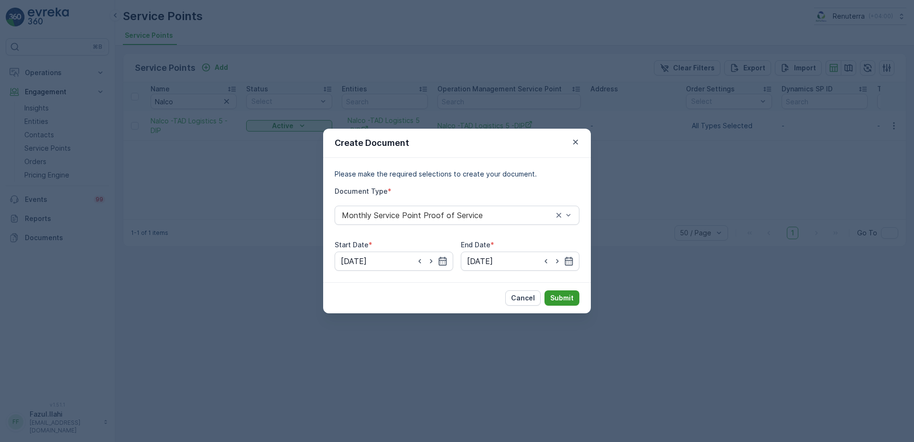
click at [572, 297] on p "Submit" at bounding box center [561, 298] width 23 height 10
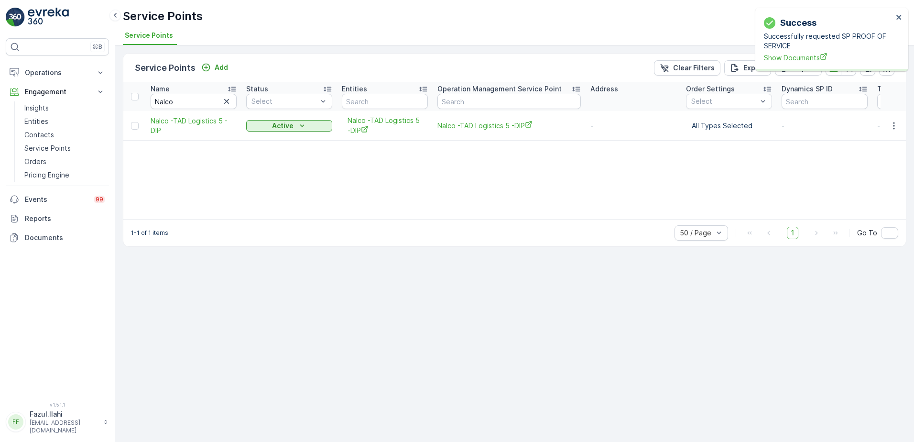
click at [800, 48] on p "Successfully requested SP PROOF OF SERVICE" at bounding box center [828, 41] width 129 height 19
click at [794, 58] on span "Show Documents" at bounding box center [828, 58] width 129 height 10
click at [204, 101] on input "Nalco" at bounding box center [194, 101] width 86 height 15
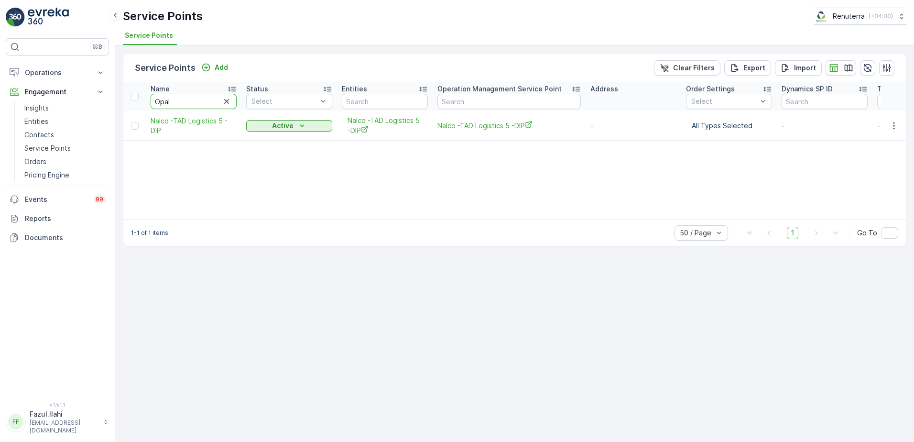
type input "Opal"
click at [890, 124] on icon "button" at bounding box center [894, 126] width 10 height 10
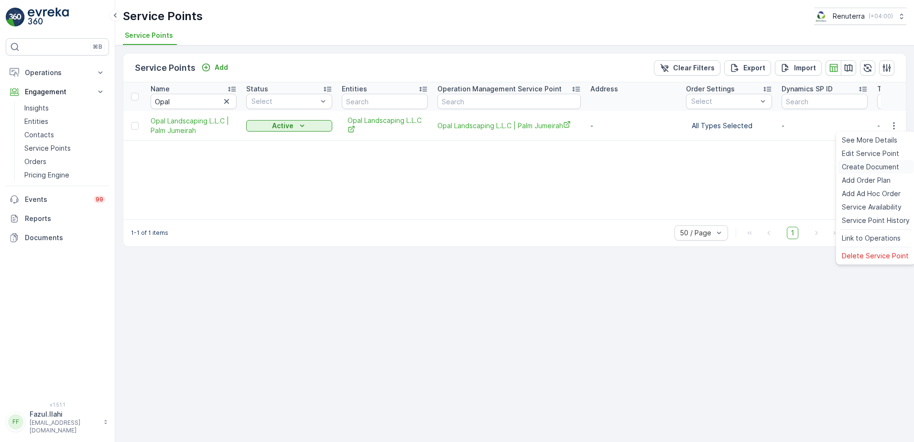
click at [867, 170] on span "Create Document" at bounding box center [870, 167] width 57 height 10
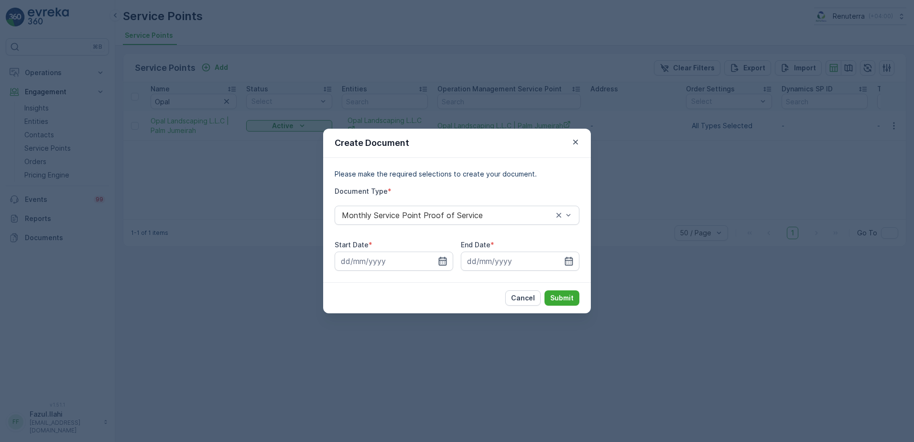
click at [443, 256] on icon "button" at bounding box center [443, 261] width 10 height 10
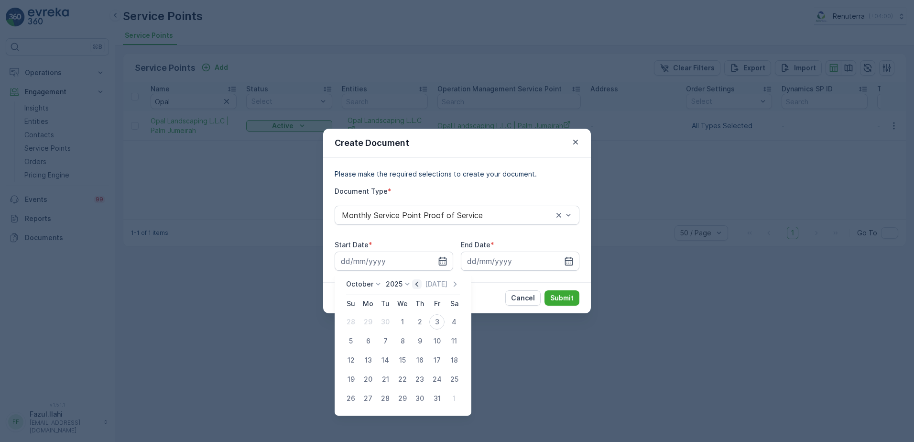
click at [418, 284] on icon "button" at bounding box center [417, 284] width 10 height 10
click at [365, 321] on div "1" at bounding box center [367, 321] width 15 height 15
type input "01.09.2025"
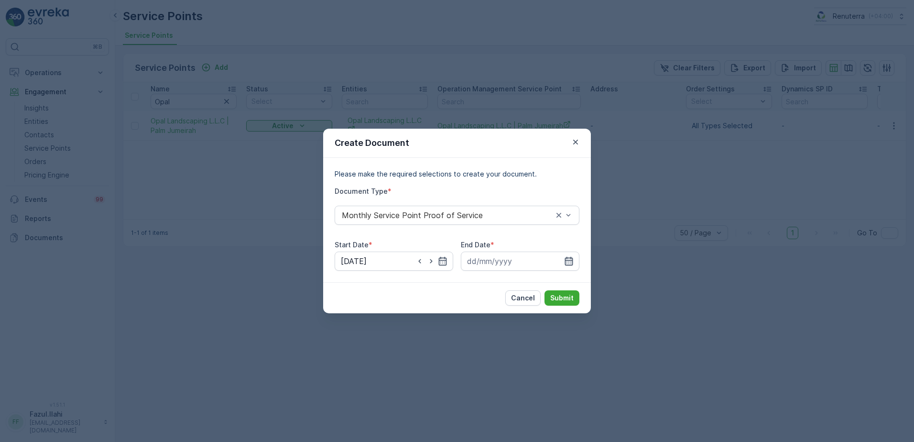
click at [567, 261] on icon "button" at bounding box center [569, 261] width 8 height 9
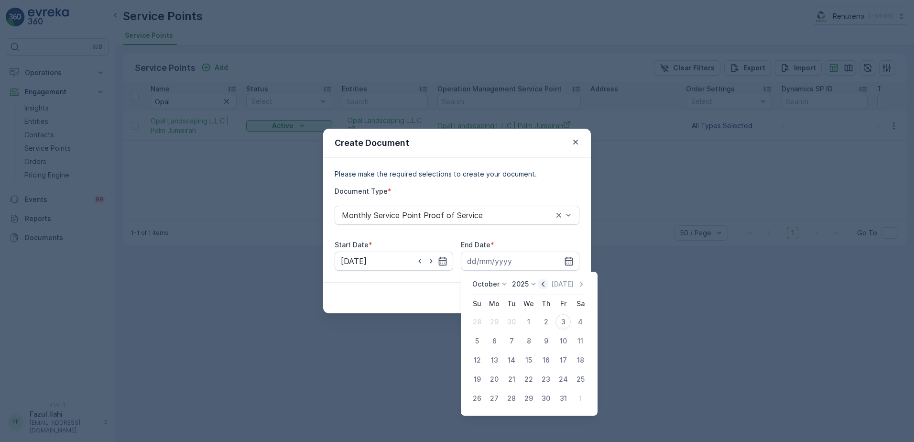
click at [543, 284] on icon "button" at bounding box center [543, 284] width 10 height 10
click at [513, 398] on div "30" at bounding box center [511, 398] width 15 height 15
type input "30.09.2025"
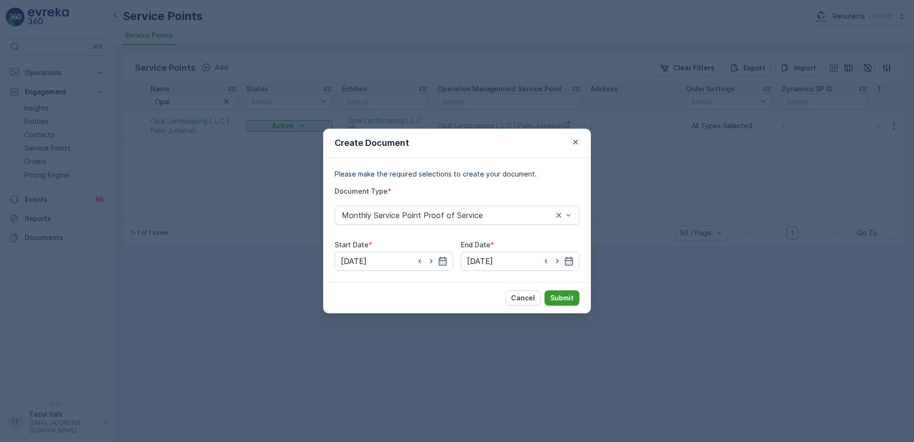
click at [566, 300] on p "Submit" at bounding box center [561, 298] width 23 height 10
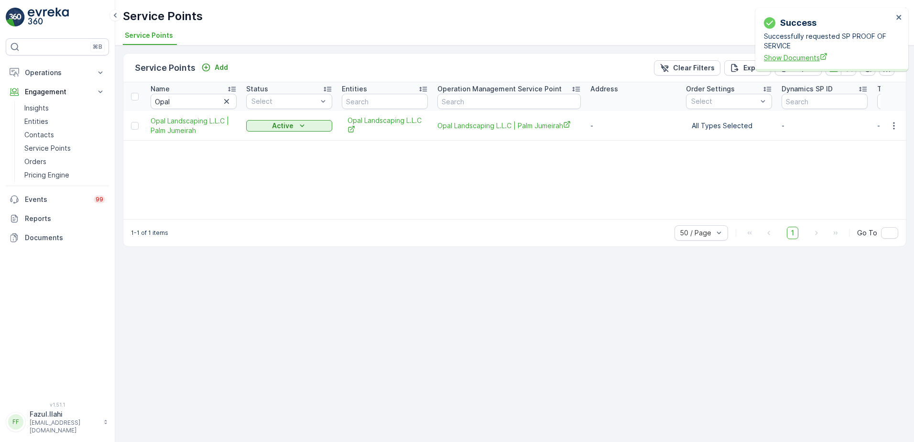
click at [791, 56] on span "Show Documents" at bounding box center [828, 58] width 129 height 10
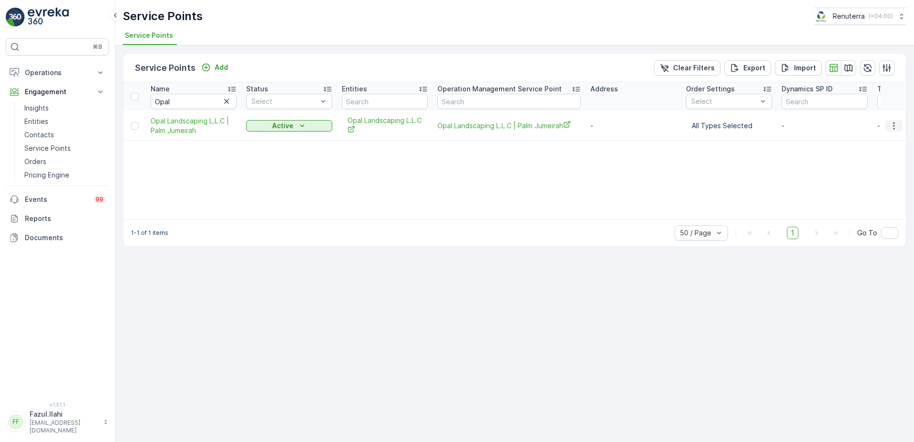
click at [894, 126] on icon "button" at bounding box center [894, 126] width 10 height 10
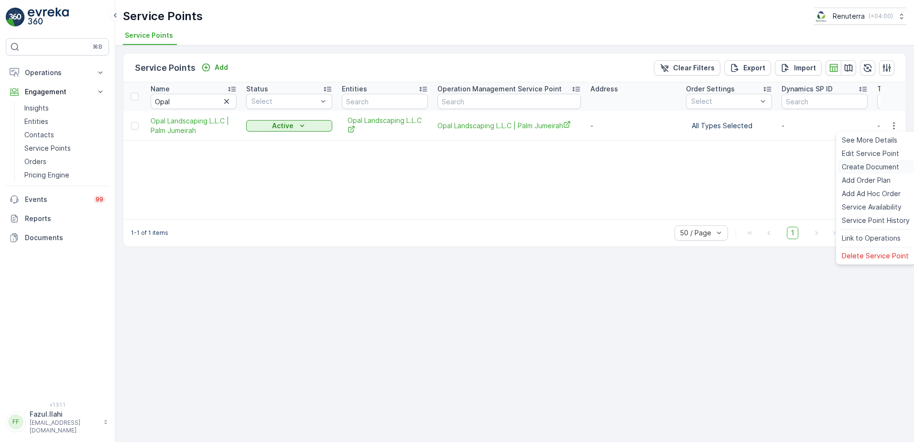
click at [867, 171] on span "Create Document" at bounding box center [870, 167] width 57 height 10
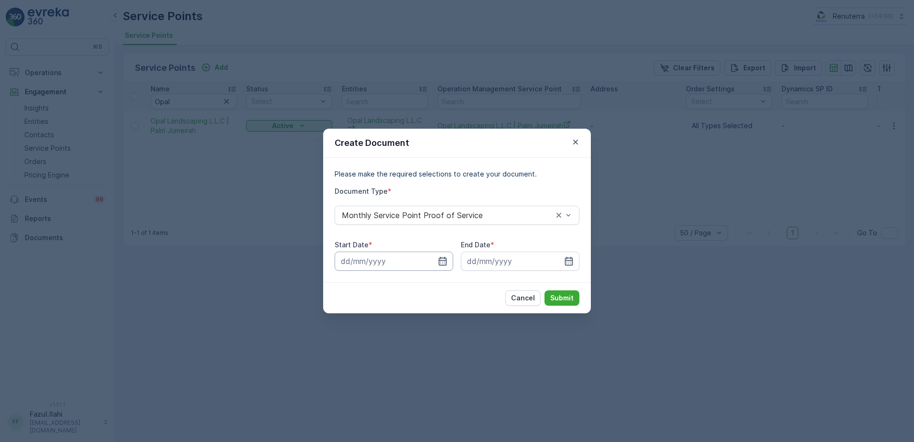
click at [448, 259] on input at bounding box center [394, 260] width 119 height 19
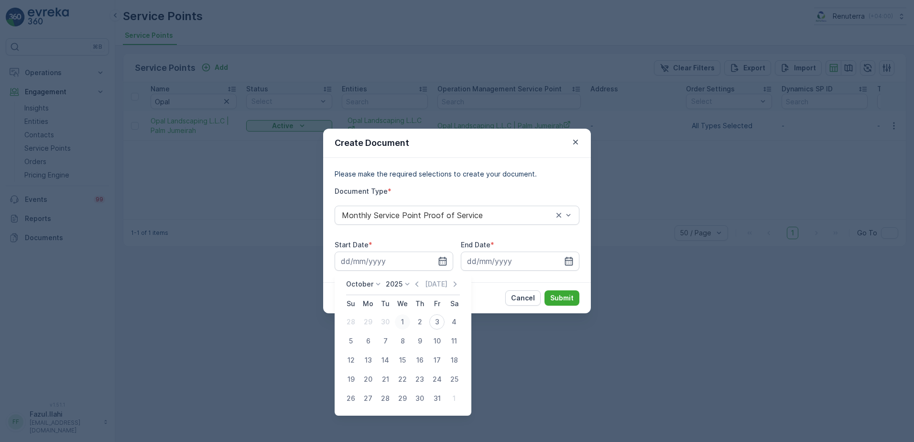
click at [404, 322] on div "1" at bounding box center [402, 321] width 15 height 15
type input "01.10.2025"
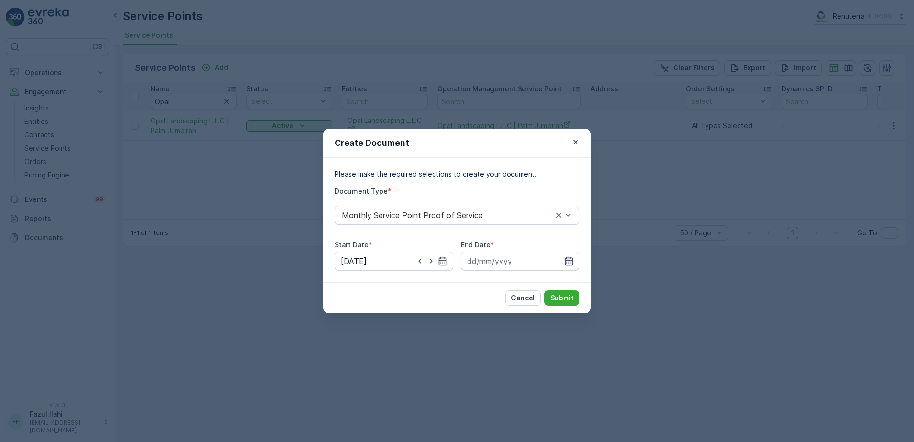
click at [572, 264] on icon "button" at bounding box center [569, 261] width 8 height 9
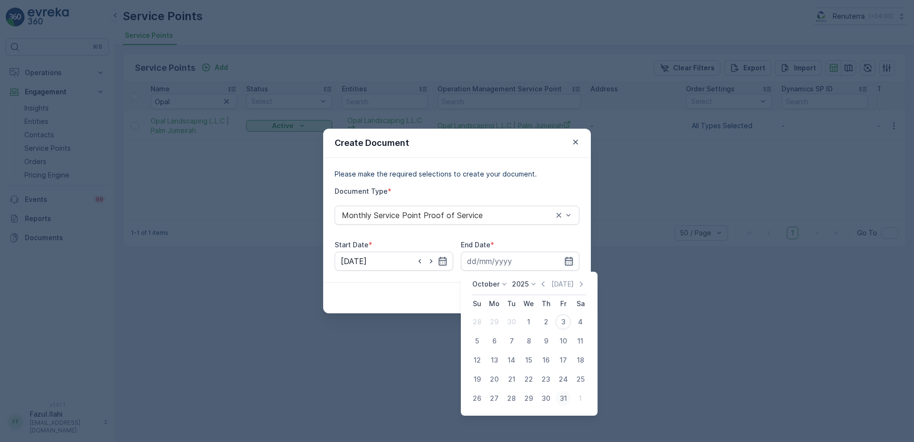
click at [561, 400] on div "31" at bounding box center [562, 398] width 15 height 15
type input "31.10.2025"
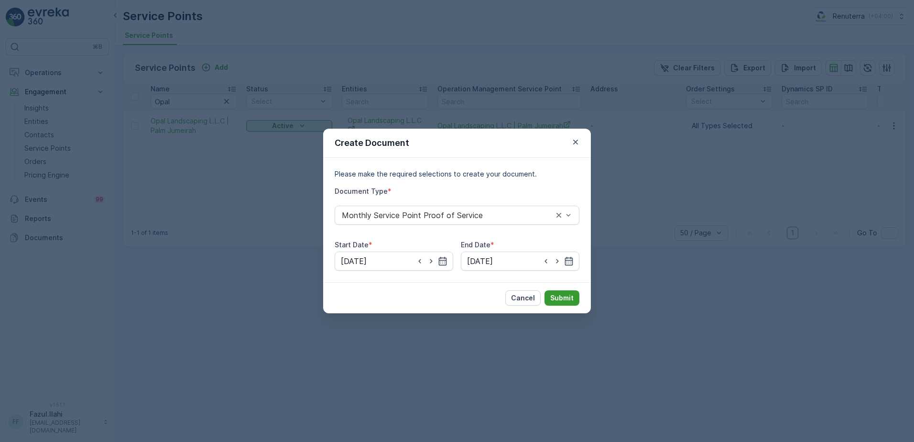
click at [559, 301] on p "Submit" at bounding box center [561, 298] width 23 height 10
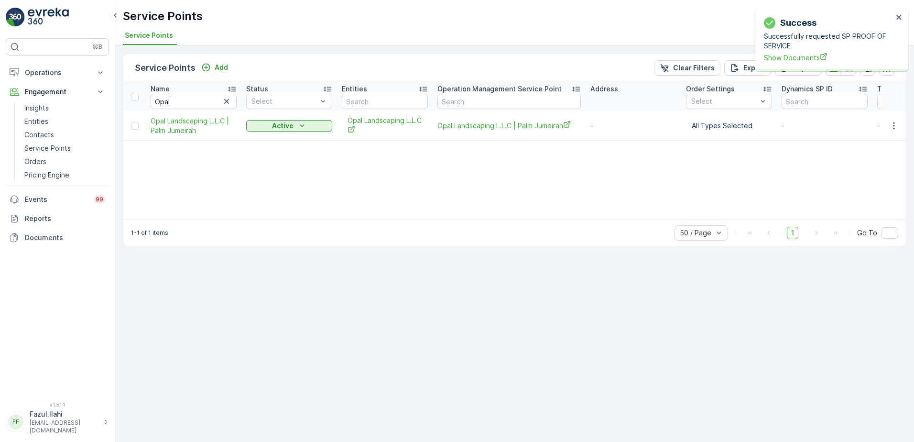
click at [787, 64] on div "Success Successfully requested SP PROOF OF SERVICE Show Documents" at bounding box center [828, 39] width 135 height 52
click at [791, 57] on span "Show Documents" at bounding box center [828, 58] width 129 height 10
click at [190, 101] on input "Opal" at bounding box center [194, 101] width 86 height 15
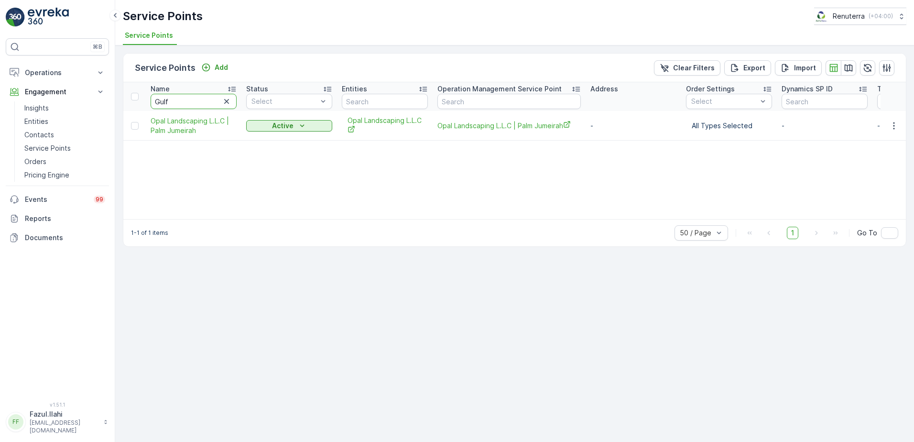
type input "Gulf"
type input "Gulf e"
click at [900, 125] on button "button" at bounding box center [893, 125] width 17 height 11
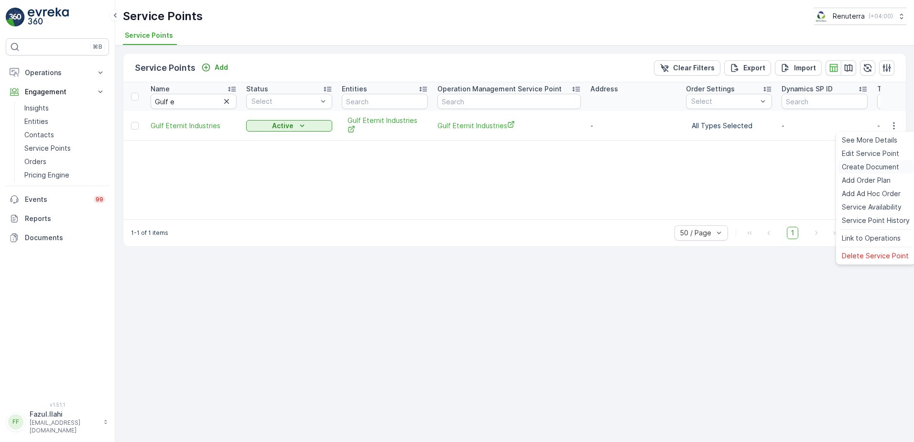
click at [870, 164] on span "Create Document" at bounding box center [870, 167] width 57 height 10
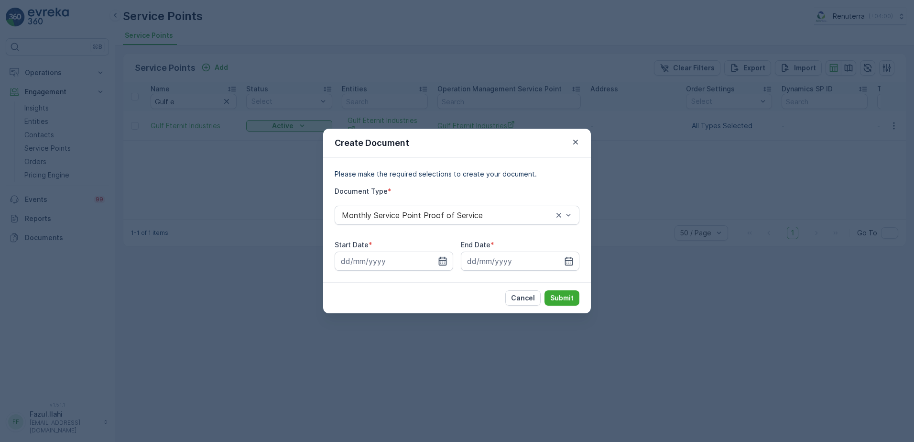
click at [441, 262] on icon "button" at bounding box center [443, 261] width 10 height 10
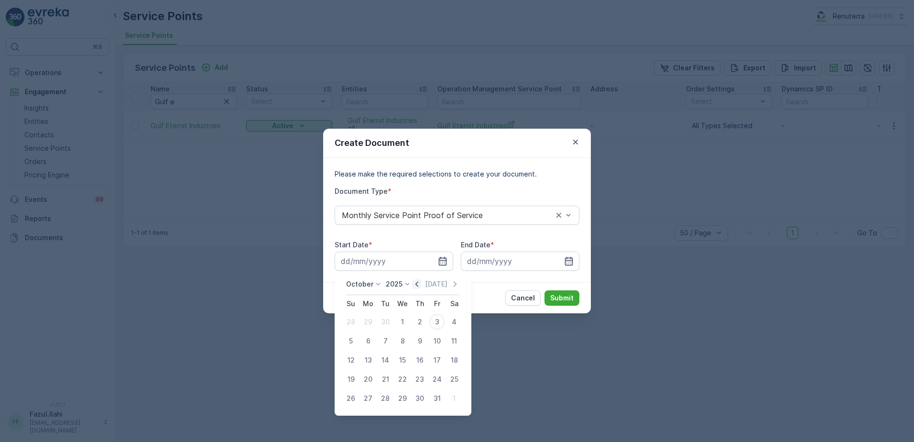
click at [417, 283] on icon "button" at bounding box center [417, 284] width 10 height 10
click at [372, 321] on div "1" at bounding box center [367, 321] width 15 height 15
type input "01.09.2025"
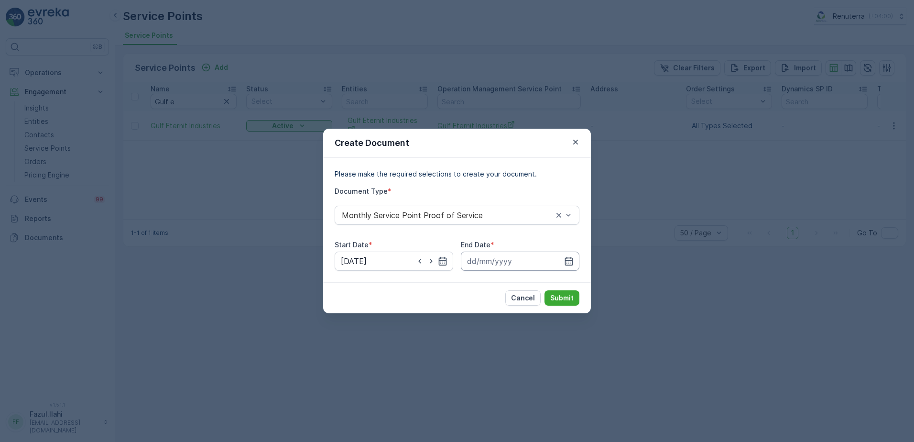
click at [575, 263] on input at bounding box center [520, 260] width 119 height 19
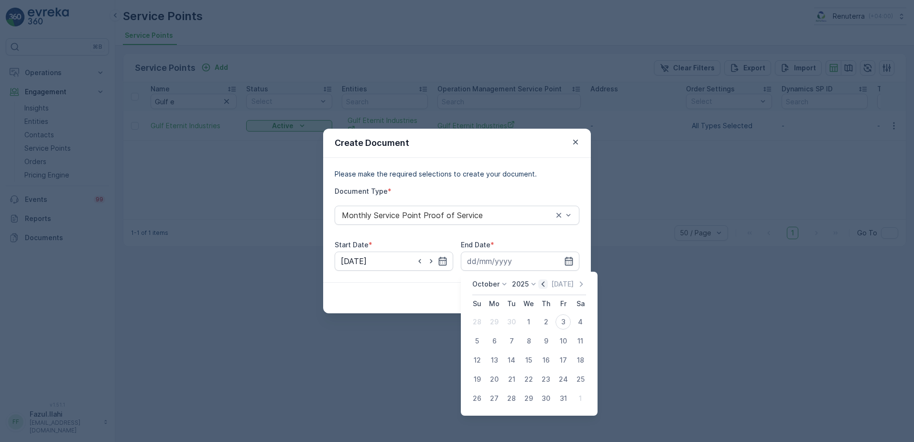
click at [547, 287] on icon "button" at bounding box center [543, 284] width 10 height 10
click at [516, 399] on div "30" at bounding box center [511, 398] width 15 height 15
type input "30.09.2025"
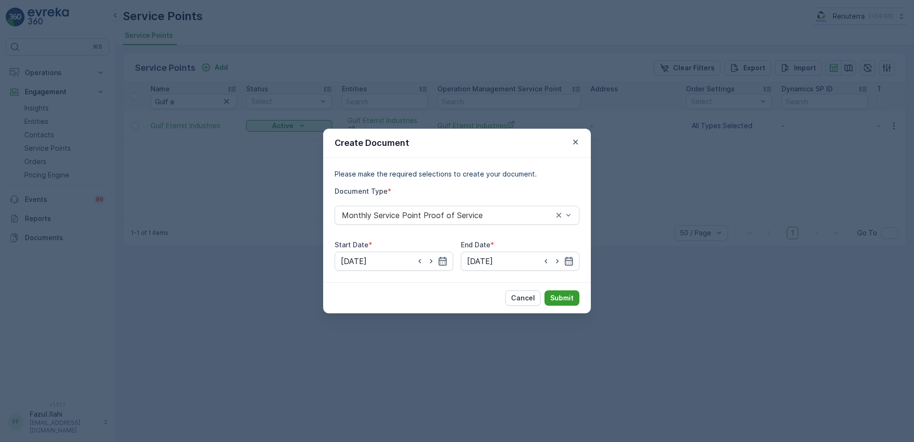
click at [557, 293] on p "Submit" at bounding box center [561, 298] width 23 height 10
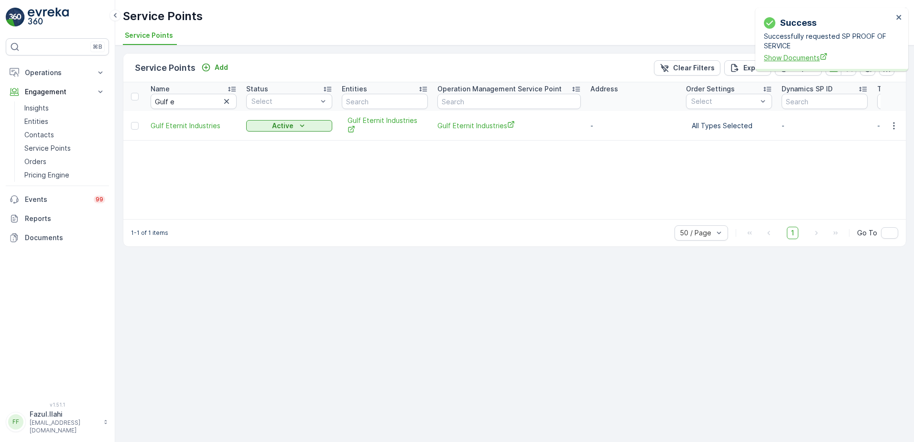
click at [786, 59] on span "Show Documents" at bounding box center [828, 58] width 129 height 10
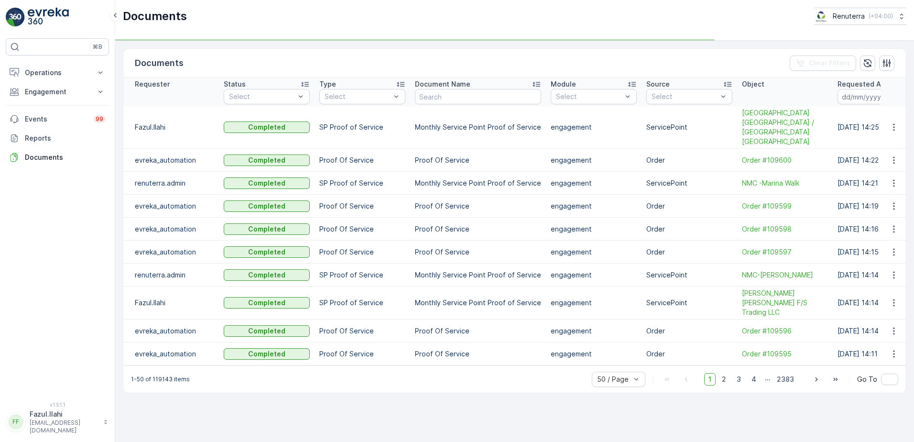
click at [894, 124] on icon "button" at bounding box center [894, 127] width 10 height 10
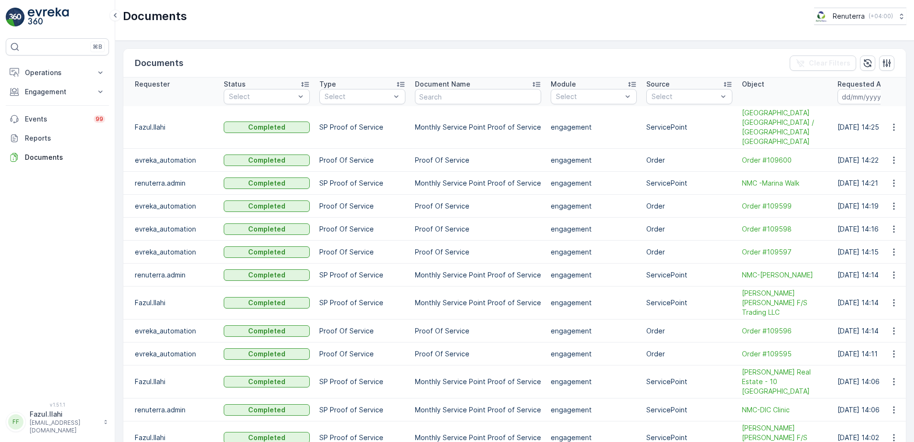
click at [882, 130] on td at bounding box center [894, 127] width 26 height 43
click at [890, 123] on icon "button" at bounding box center [894, 127] width 10 height 10
click at [882, 139] on span "See Details" at bounding box center [891, 137] width 37 height 10
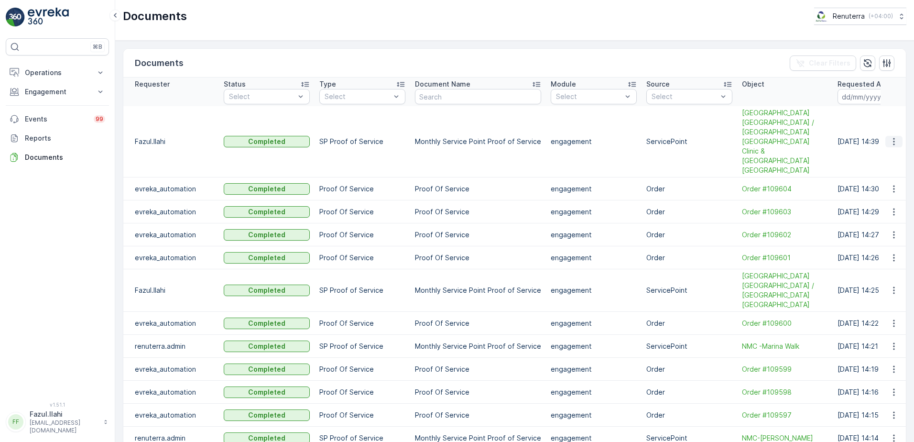
click at [892, 137] on icon "button" at bounding box center [894, 142] width 10 height 10
click at [885, 131] on div "See Details" at bounding box center [891, 136] width 44 height 13
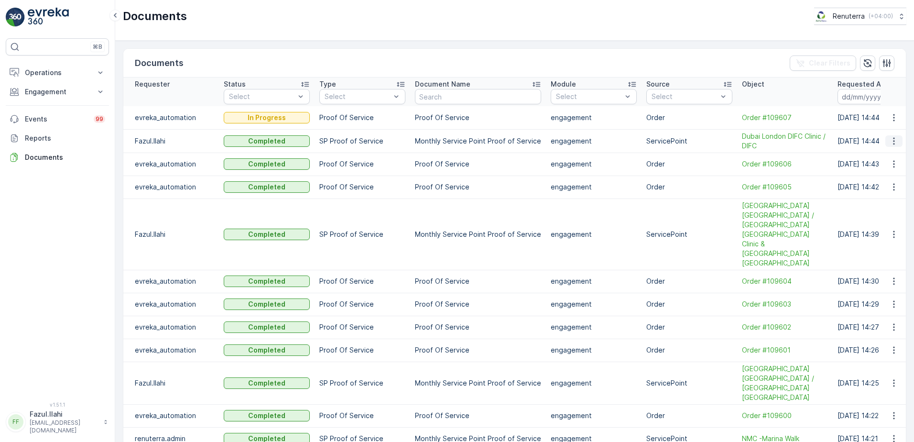
click at [892, 142] on icon "button" at bounding box center [894, 141] width 10 height 10
click at [877, 154] on span "See Details" at bounding box center [891, 156] width 37 height 10
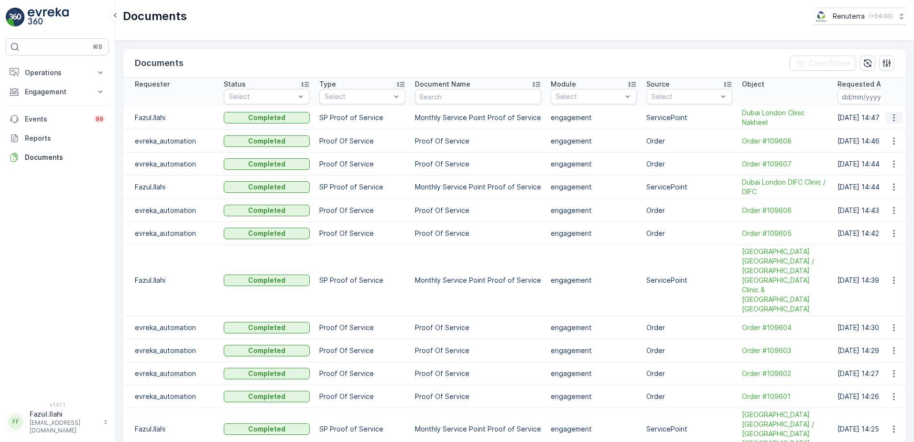
click at [891, 118] on icon "button" at bounding box center [894, 118] width 10 height 10
click at [884, 133] on span "See Details" at bounding box center [891, 132] width 37 height 10
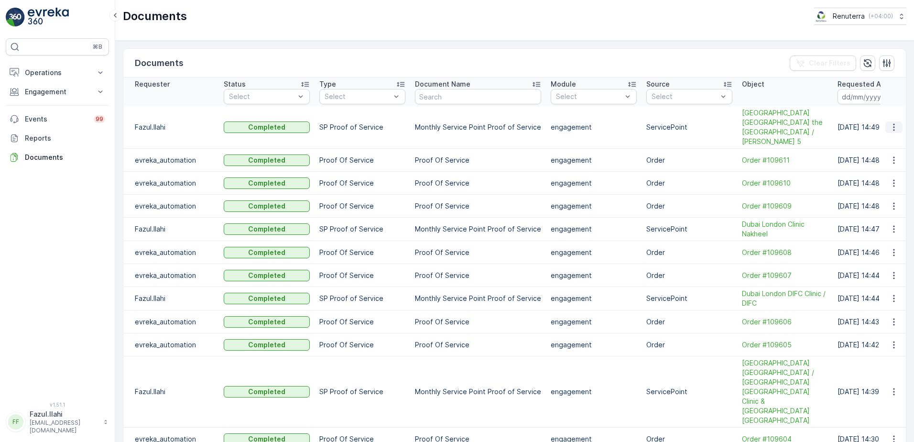
click at [890, 122] on icon "button" at bounding box center [894, 127] width 10 height 10
click at [879, 132] on span "See Details" at bounding box center [897, 133] width 37 height 10
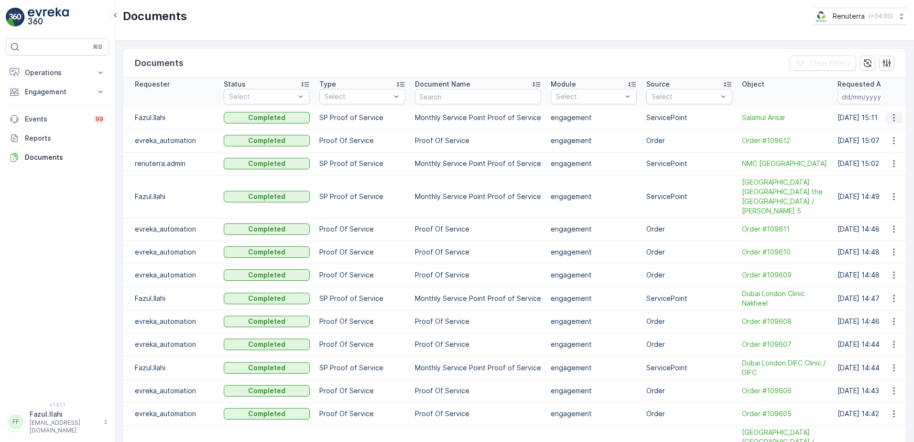
drag, startPoint x: 891, startPoint y: 111, endPoint x: 893, endPoint y: 118, distance: 6.7
click at [891, 114] on button "button" at bounding box center [893, 117] width 17 height 11
click at [878, 133] on span "See Details" at bounding box center [891, 132] width 37 height 10
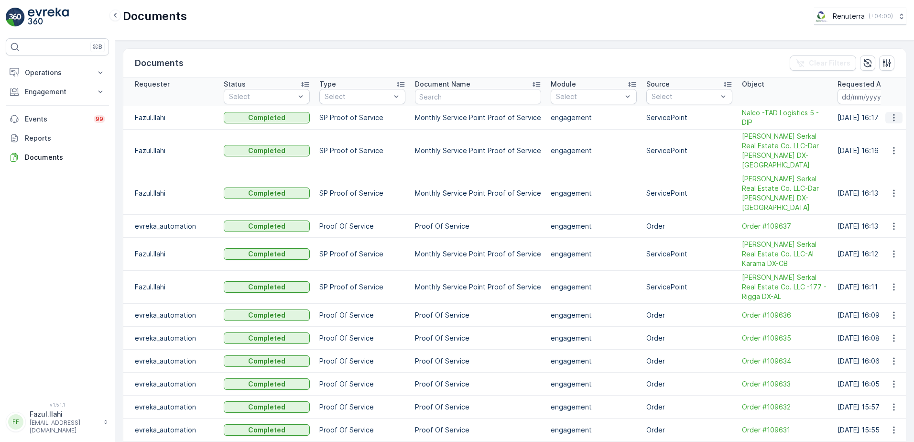
click at [890, 120] on icon "button" at bounding box center [894, 118] width 10 height 10
click at [873, 130] on span "See Details" at bounding box center [891, 132] width 37 height 10
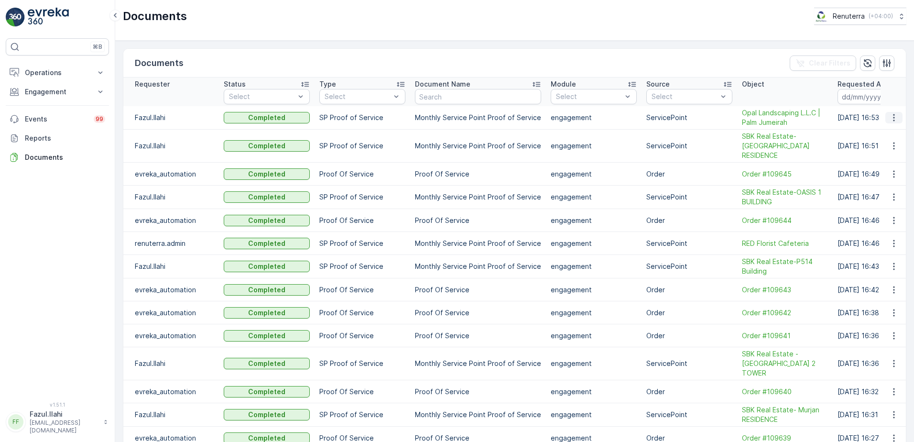
click at [893, 118] on icon "button" at bounding box center [894, 118] width 10 height 10
click at [881, 134] on span "See Details" at bounding box center [891, 132] width 37 height 10
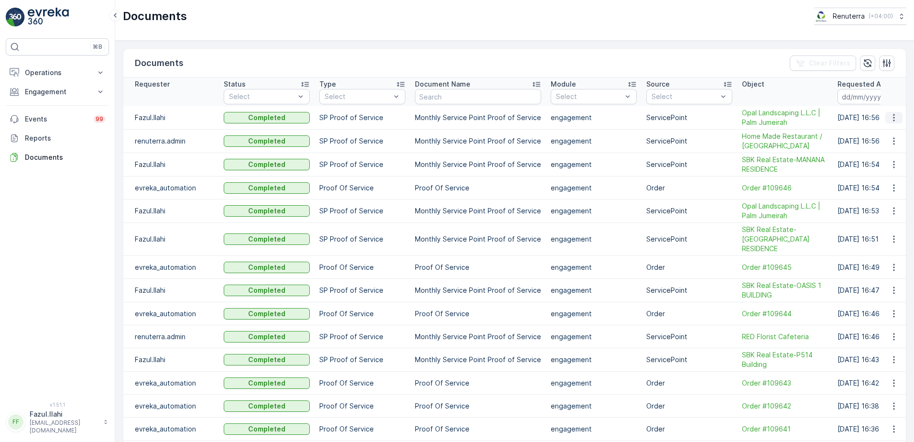
click at [892, 119] on icon "button" at bounding box center [894, 118] width 10 height 10
click at [887, 132] on span "See Details" at bounding box center [891, 132] width 37 height 10
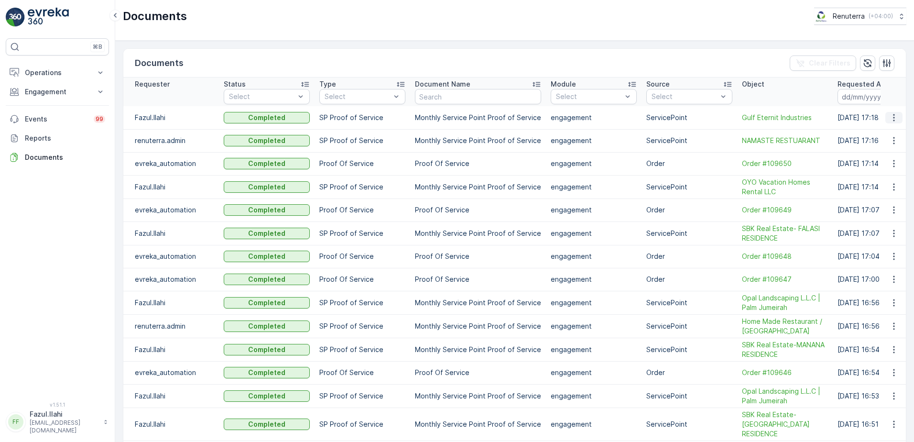
click at [891, 115] on icon "button" at bounding box center [894, 118] width 10 height 10
click at [883, 134] on span "See Details" at bounding box center [897, 133] width 37 height 10
